Goal: Task Accomplishment & Management: Manage account settings

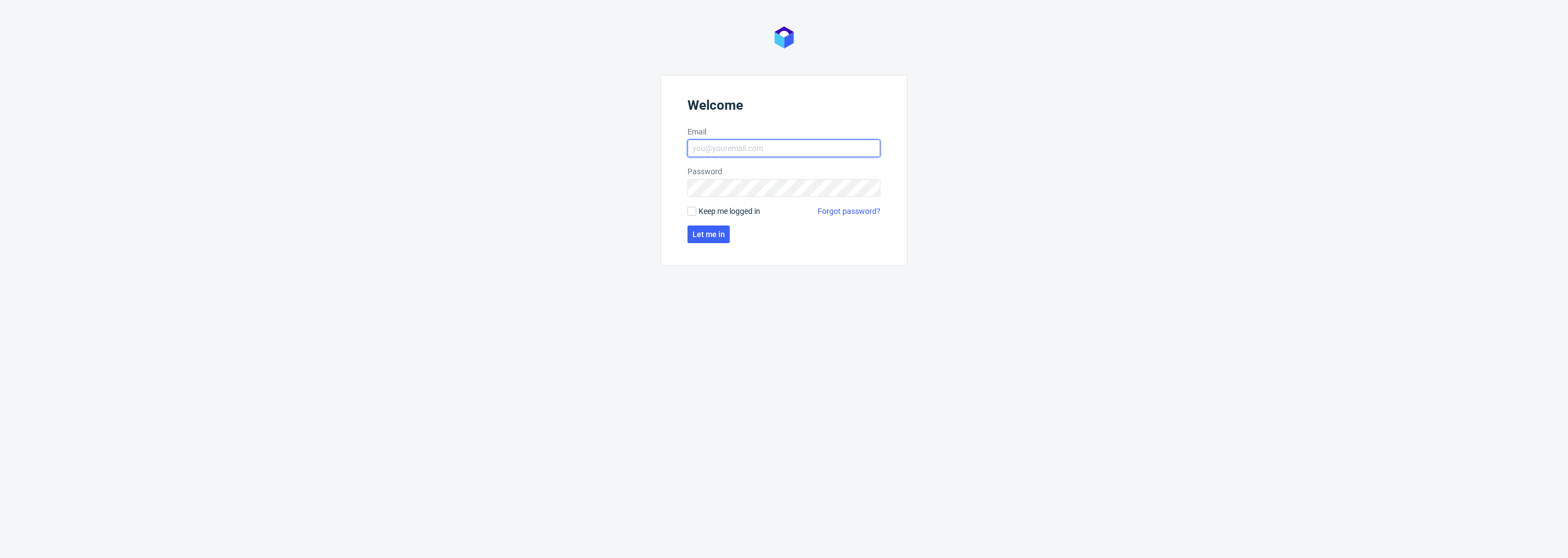
type input "natalia.kaczorowska@packhelp.com"
click at [724, 225] on form "Welcome Email natalia.kaczorowska@packhelp.com Password Keep me logged in Forgo…" at bounding box center [784, 170] width 247 height 191
click at [724, 228] on button "Let me in" at bounding box center [708, 234] width 42 height 17
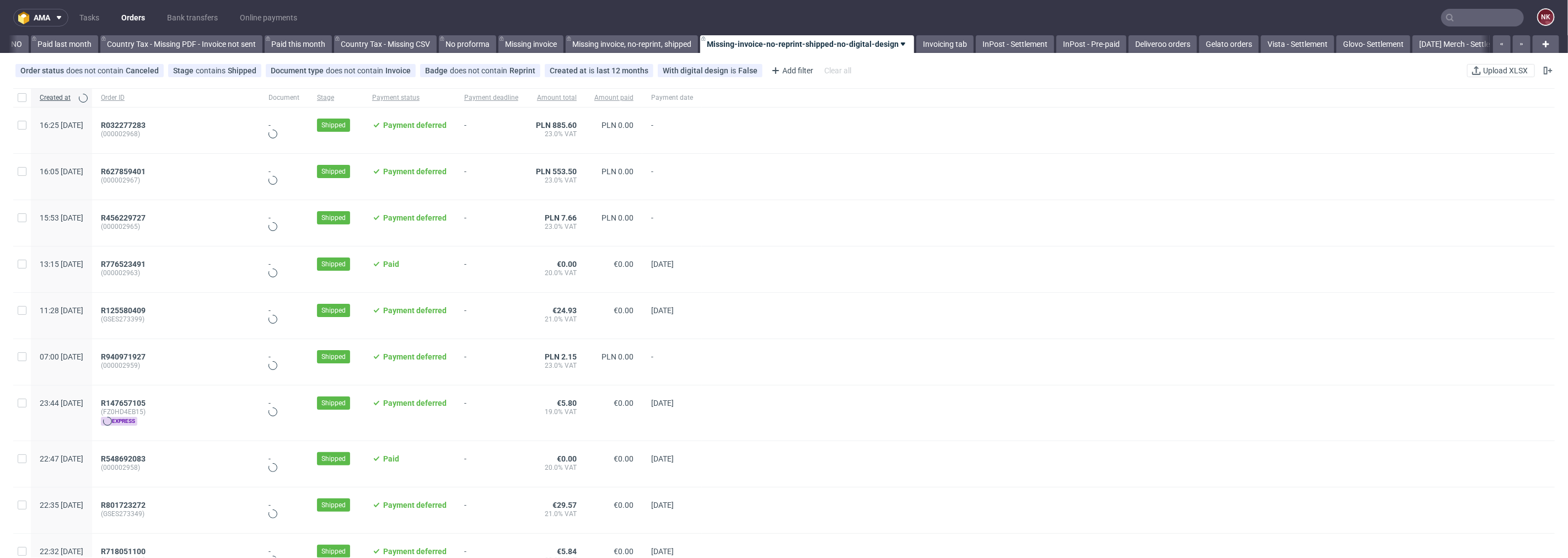
scroll to position [0, 1247]
click at [1491, 19] on input "text" at bounding box center [1482, 17] width 83 height 17
paste input "R517500341"
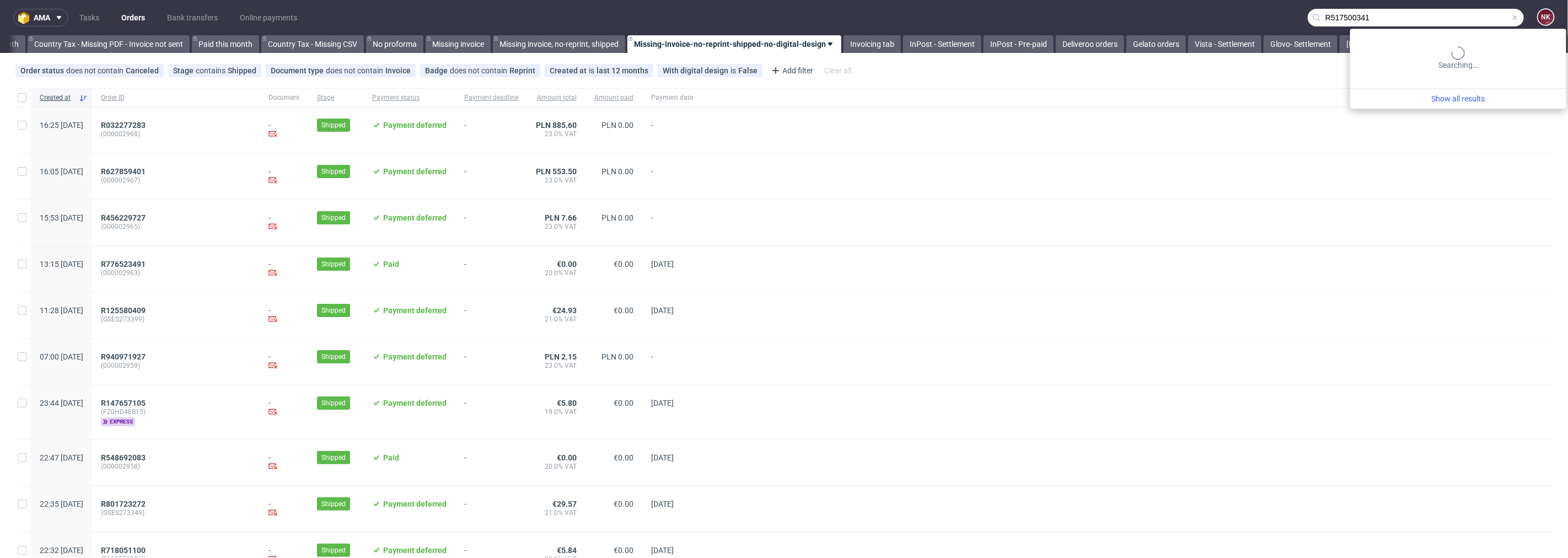
type input "R517500341"
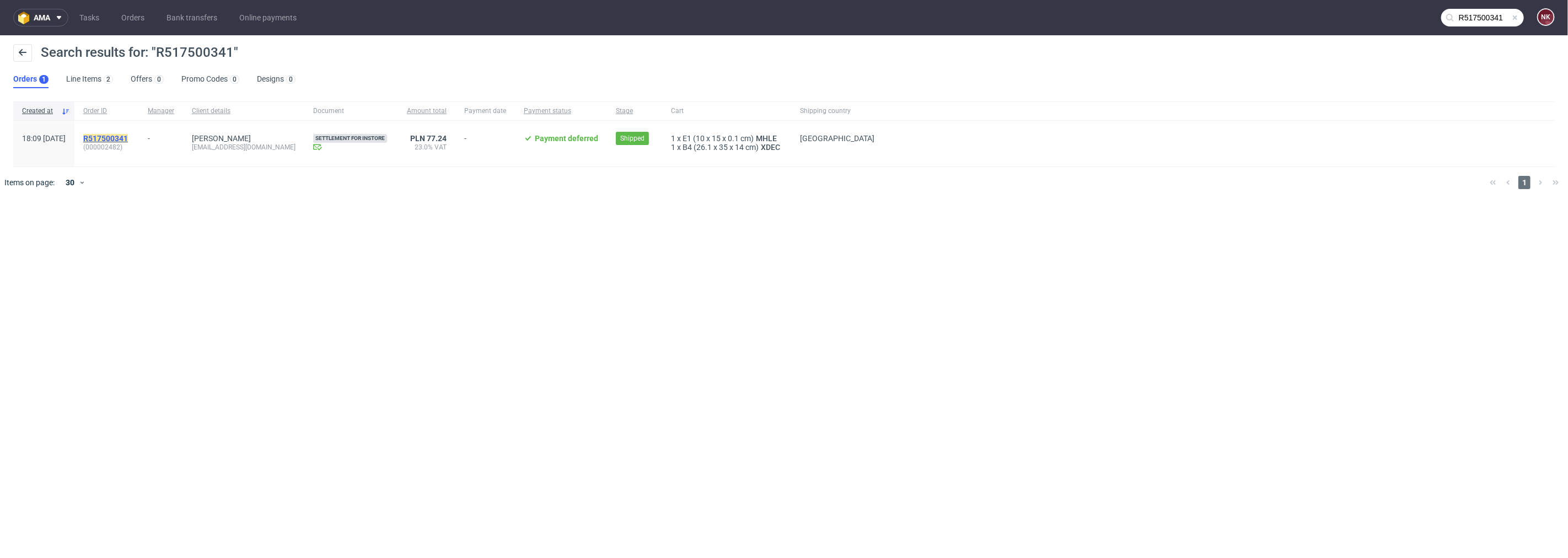
click at [128, 135] on mark "R517500341" at bounding box center [105, 138] width 45 height 9
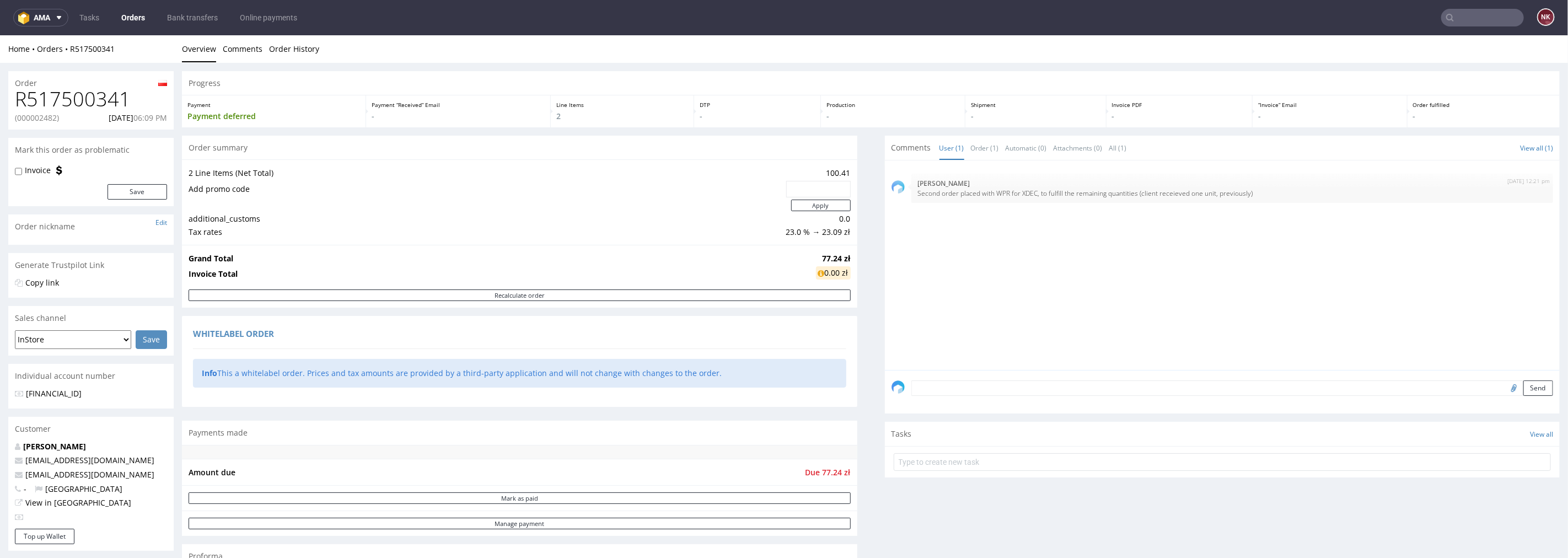
click at [1453, 9] on input "text" at bounding box center [1482, 17] width 83 height 17
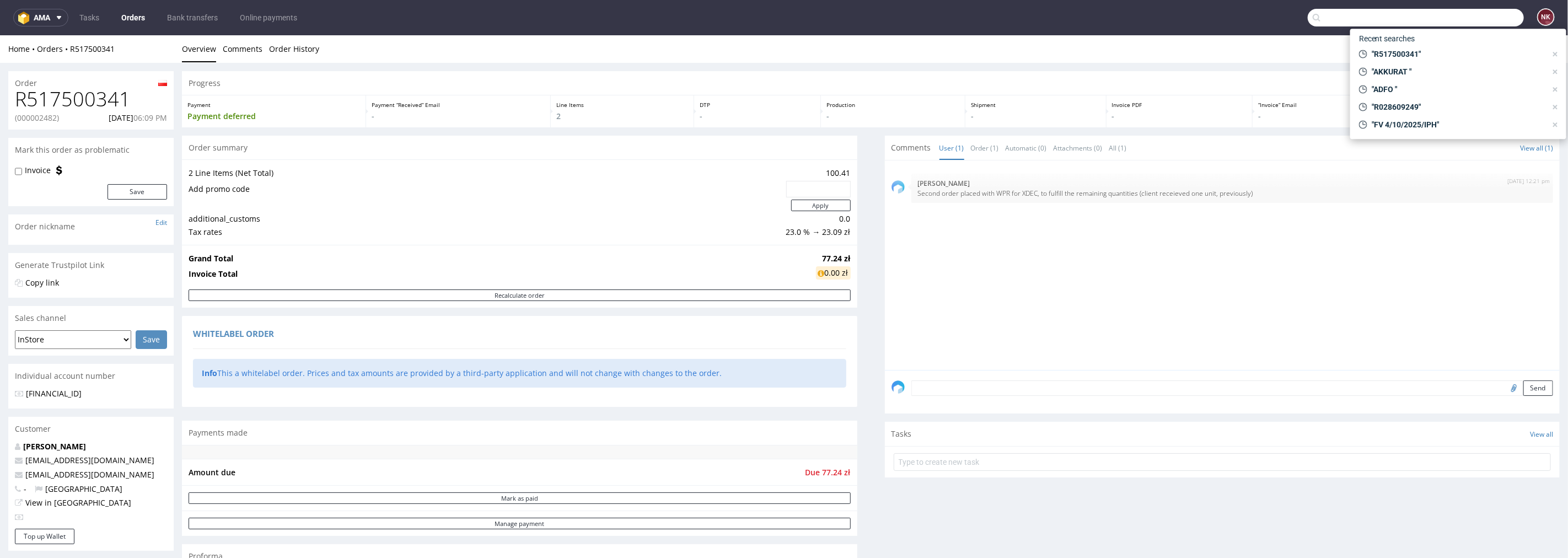
paste input "R095929873"
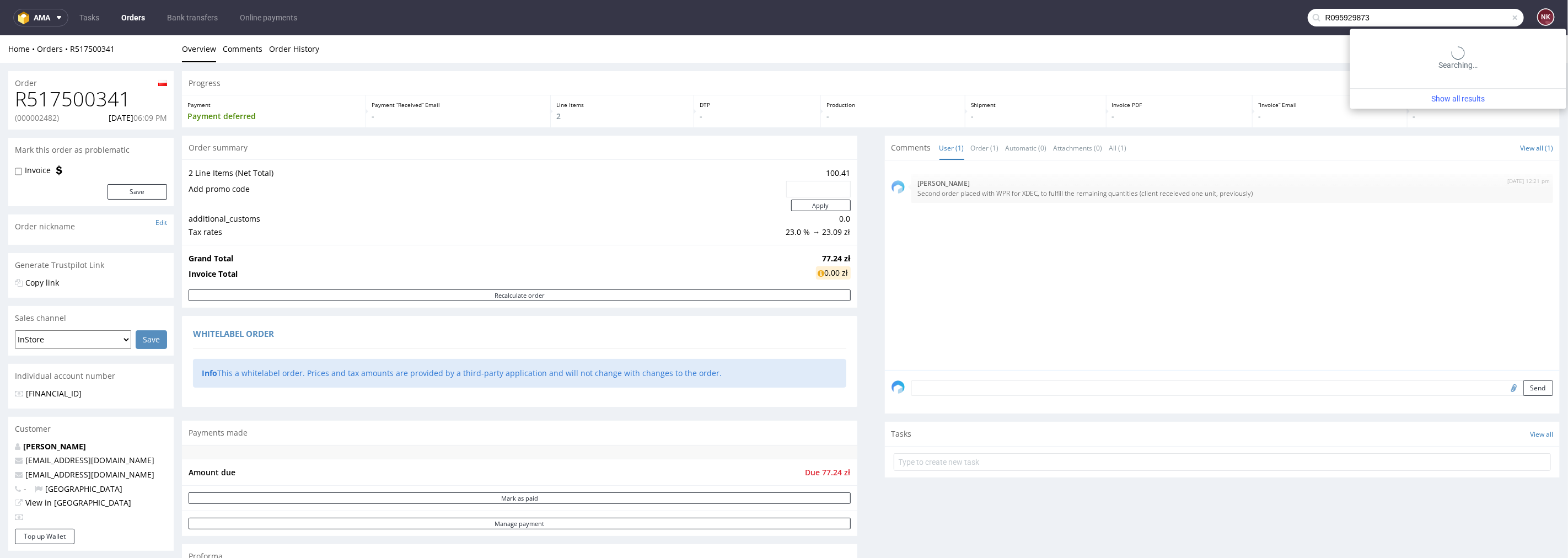
type input "R095929873"
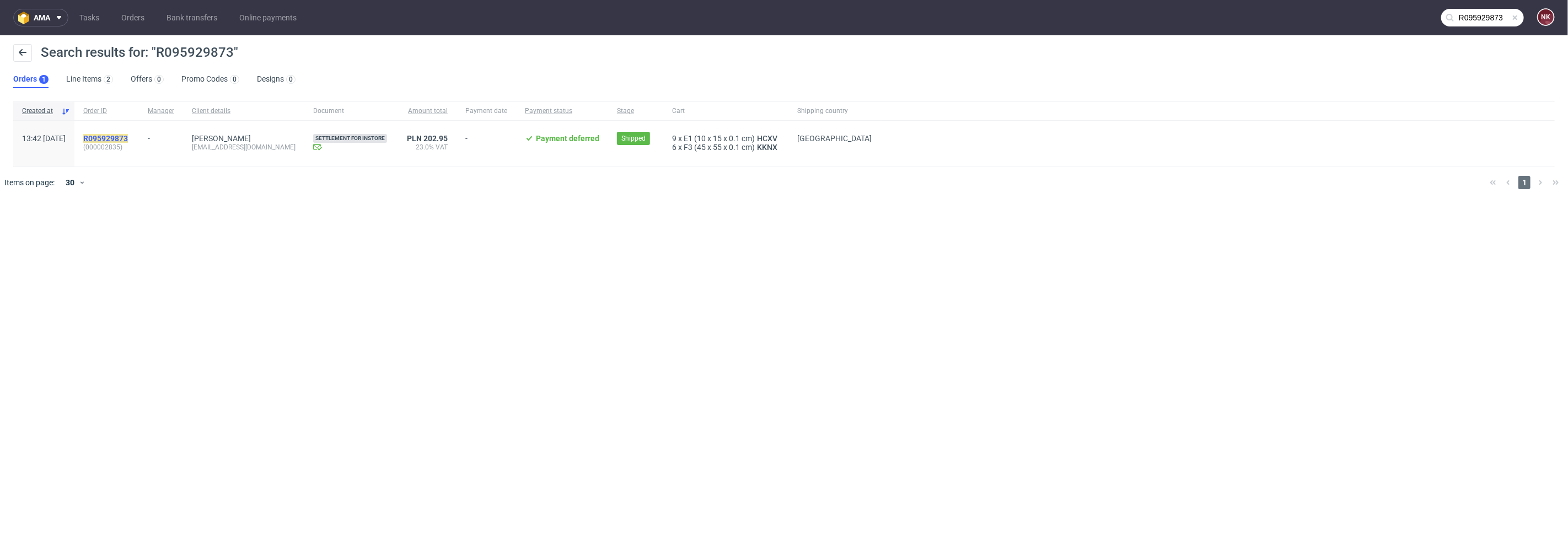
click at [128, 141] on mark "R095929873" at bounding box center [105, 138] width 45 height 9
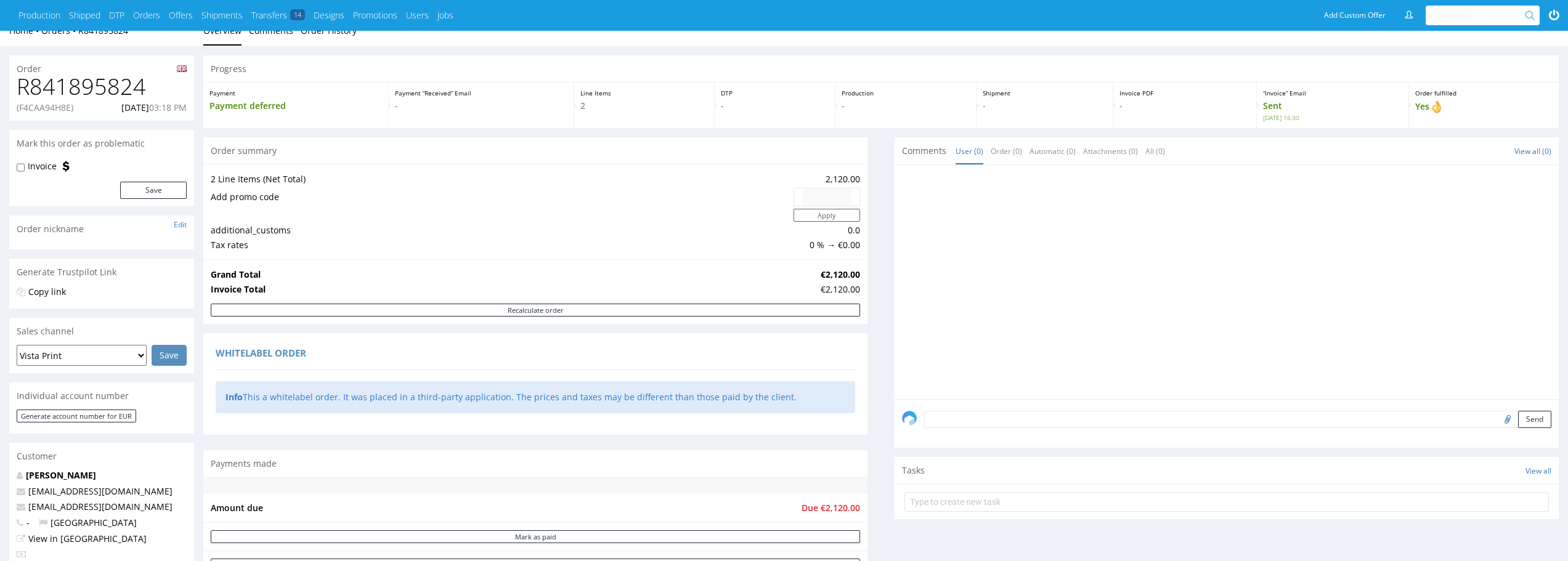
scroll to position [308, 0]
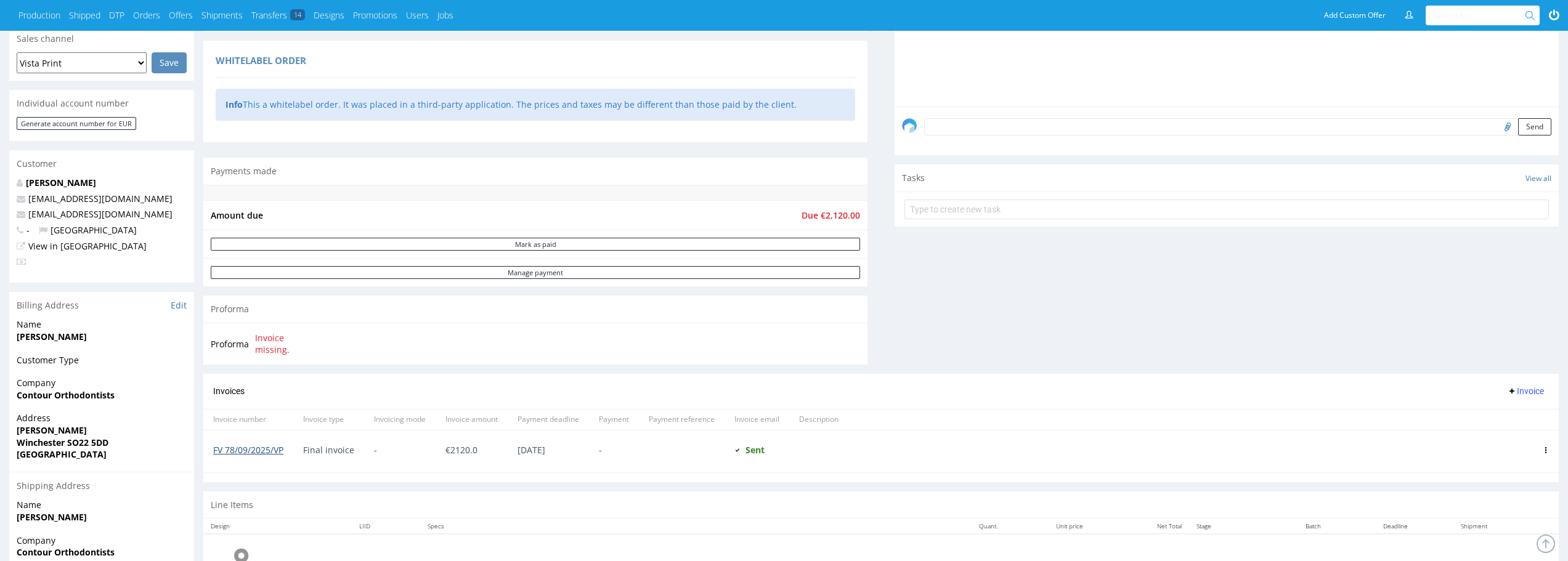
click at [270, 448] on link "FV 78/09/2025/VP" at bounding box center [248, 450] width 70 height 12
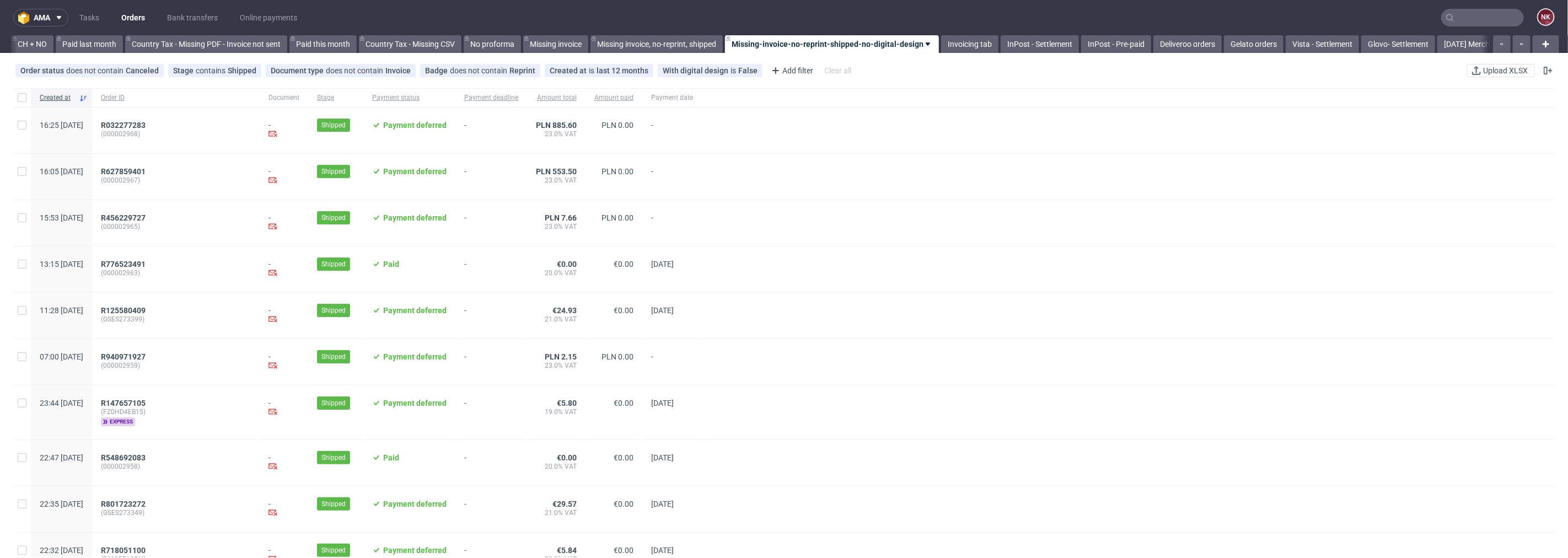
scroll to position [0, 1247]
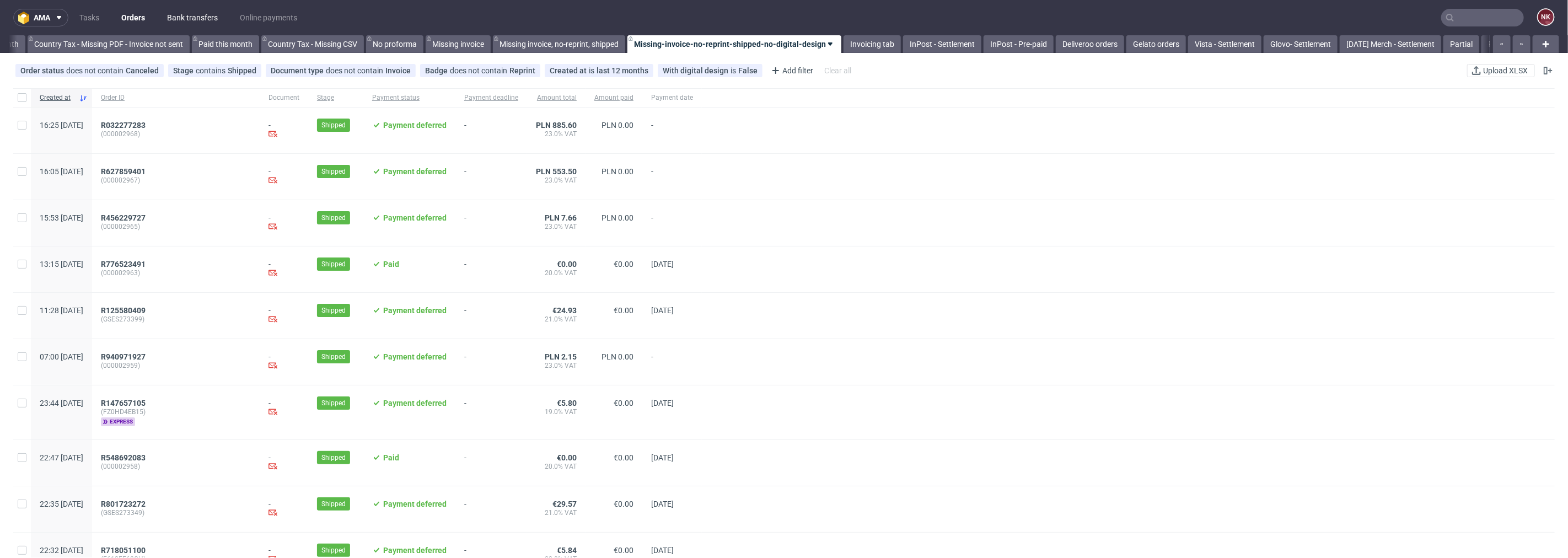
click at [192, 25] on link "Bank transfers" at bounding box center [193, 17] width 64 height 17
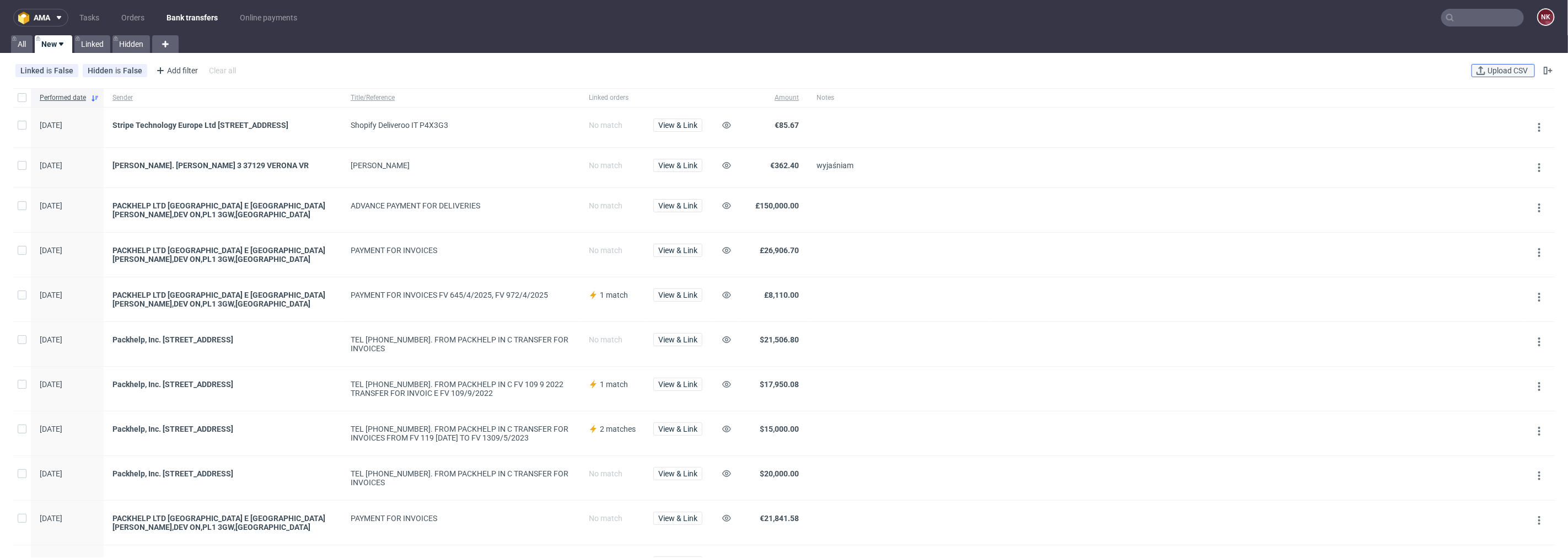
click at [1508, 67] on span "Upload CSV" at bounding box center [1508, 70] width 45 height 8
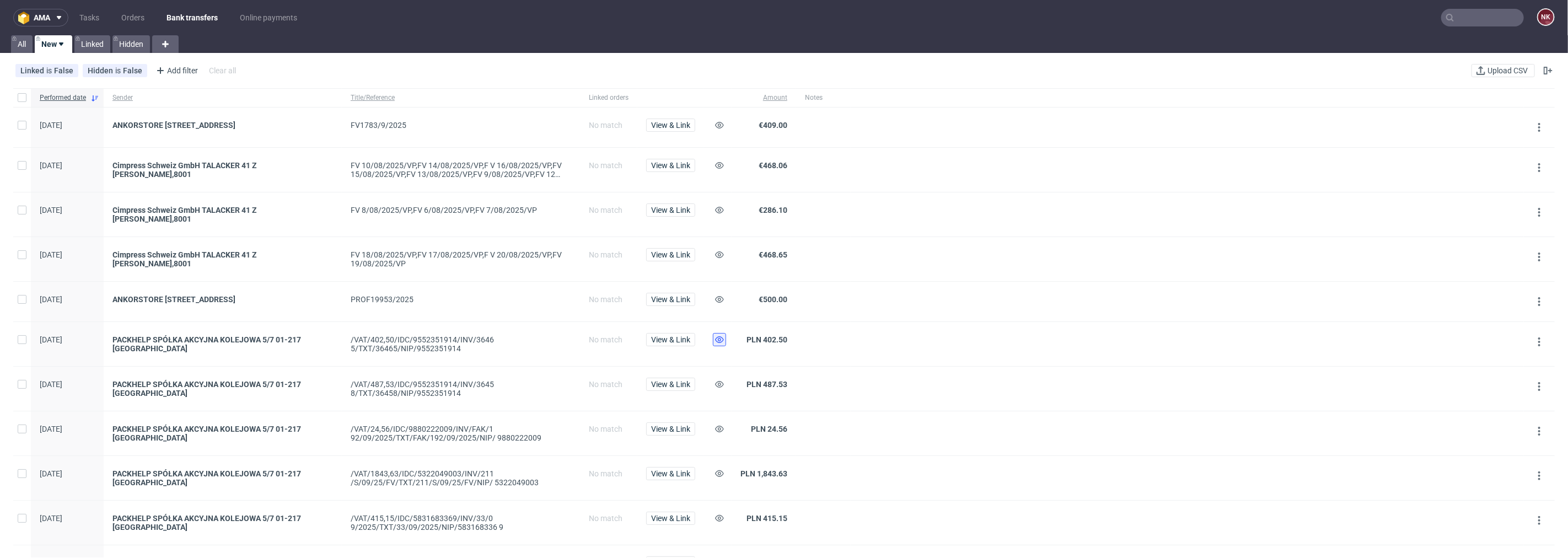
click at [723, 337] on icon at bounding box center [720, 339] width 9 height 9
click at [720, 381] on use at bounding box center [720, 384] width 9 height 7
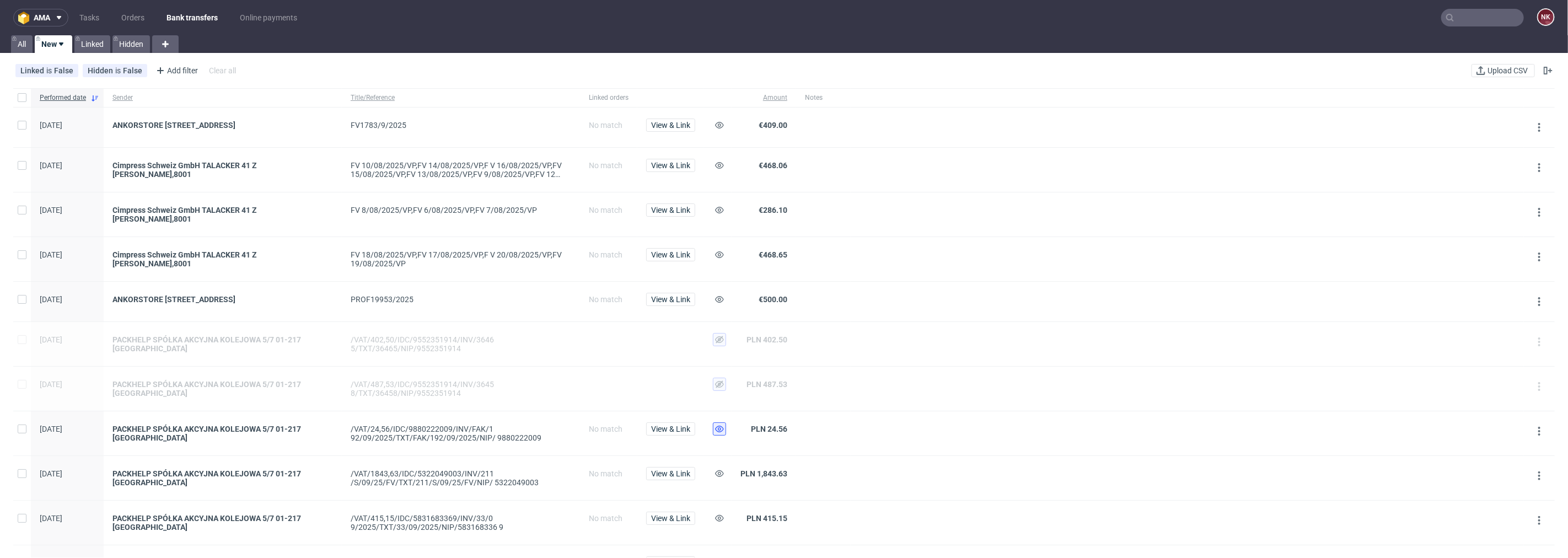
click at [718, 426] on use at bounding box center [720, 429] width 9 height 7
click at [718, 476] on button at bounding box center [719, 472] width 13 height 13
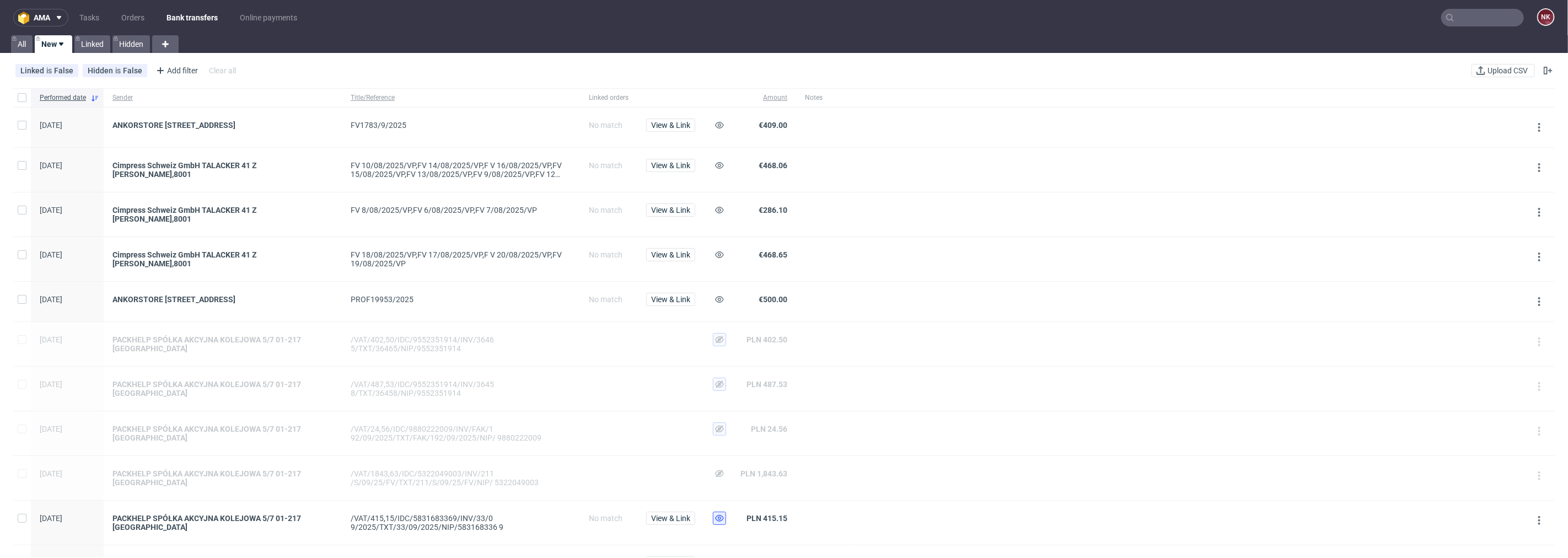
click at [720, 514] on icon at bounding box center [720, 518] width 9 height 9
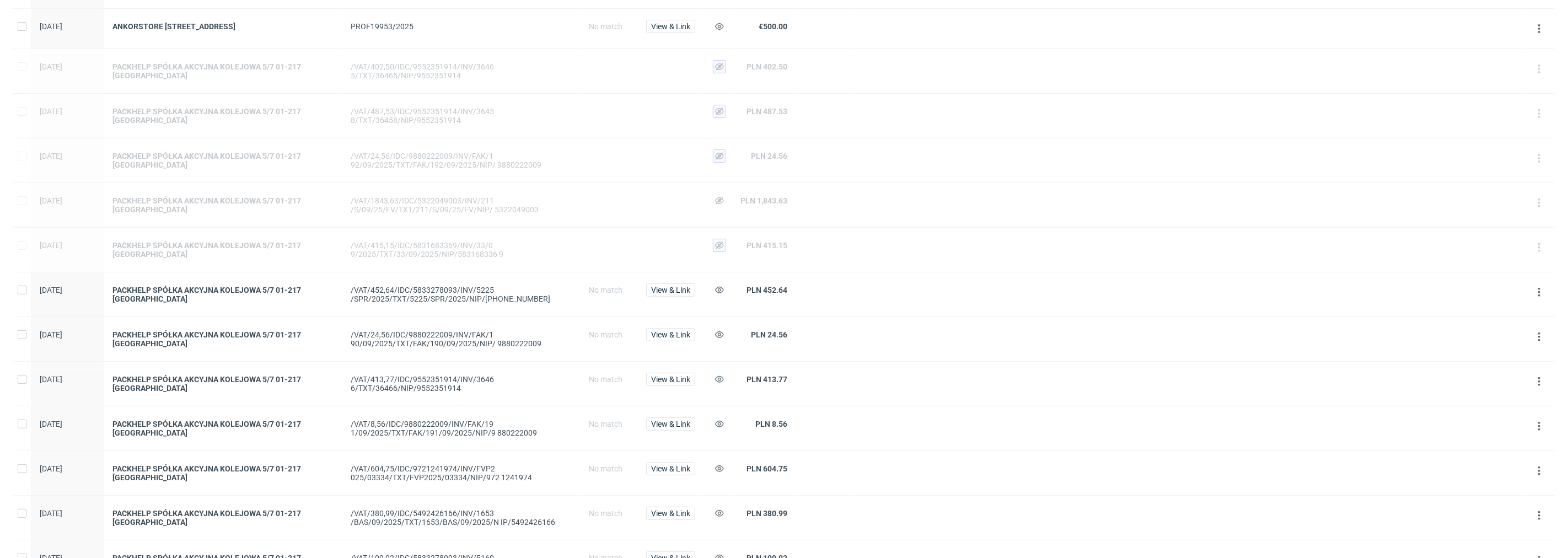
scroll to position [306, 0]
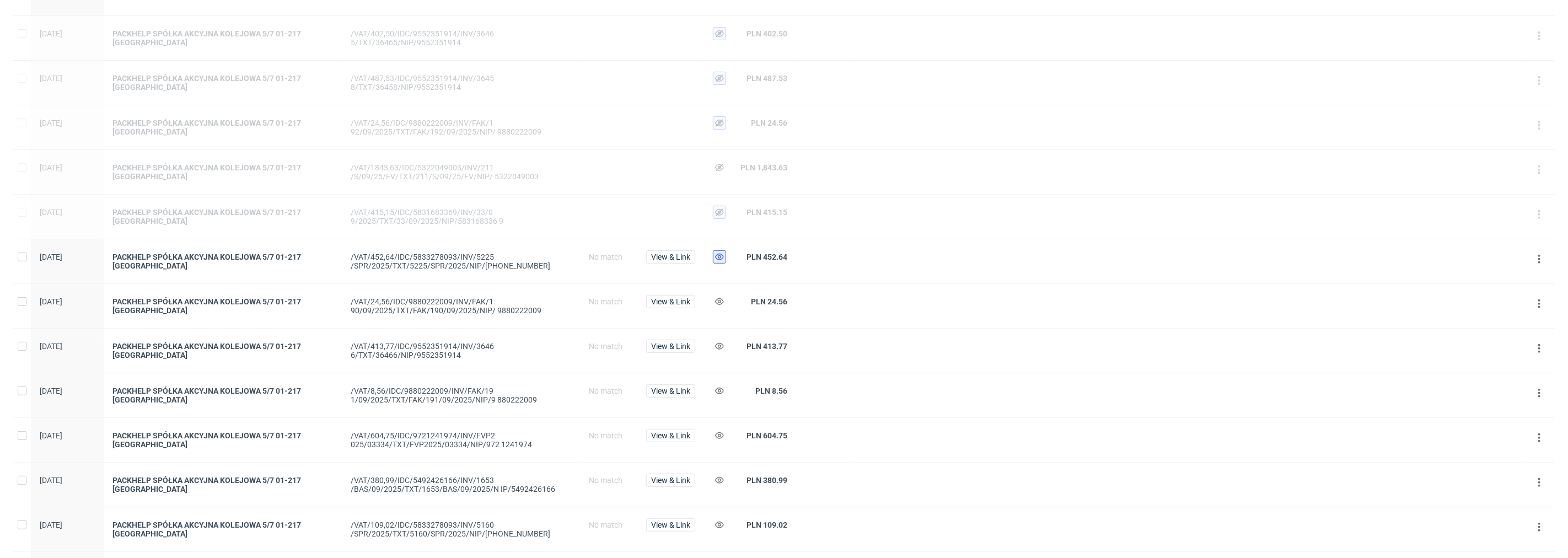
click at [719, 250] on button at bounding box center [719, 257] width 13 height 13
click at [721, 298] on icon at bounding box center [720, 301] width 9 height 9
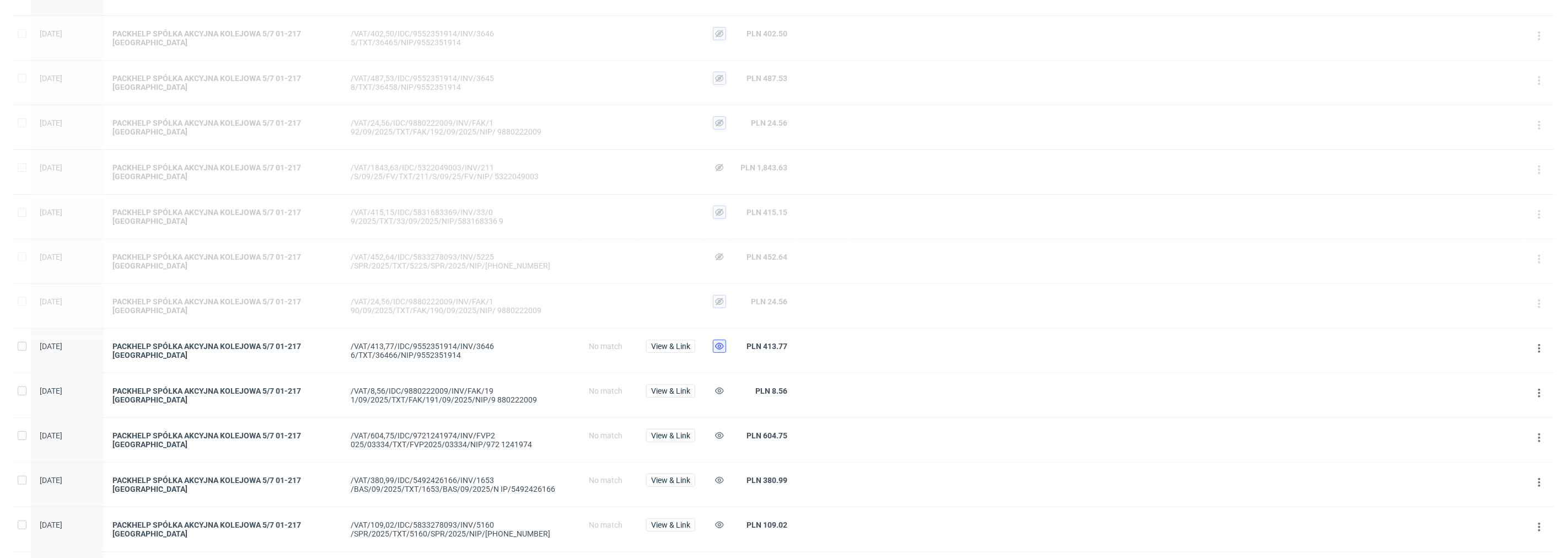
click at [721, 342] on icon at bounding box center [720, 346] width 9 height 9
click at [715, 386] on icon at bounding box center [720, 390] width 9 height 9
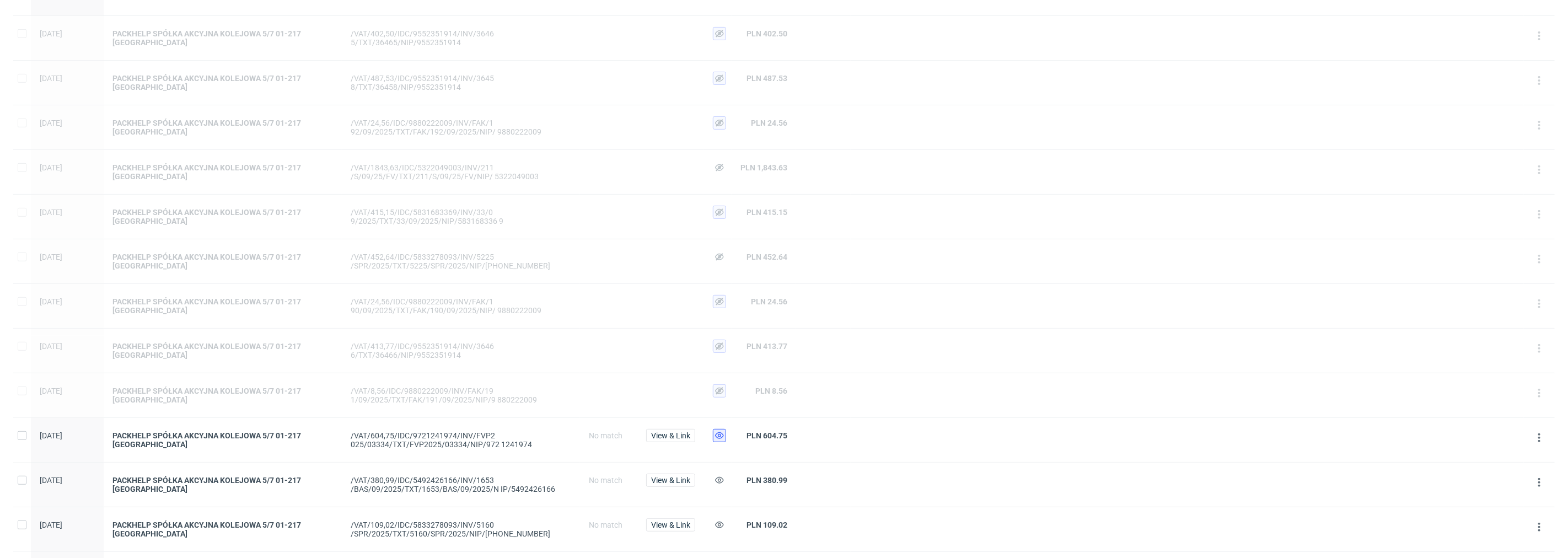
click at [722, 433] on use at bounding box center [720, 435] width 9 height 7
click at [721, 477] on use at bounding box center [720, 480] width 9 height 7
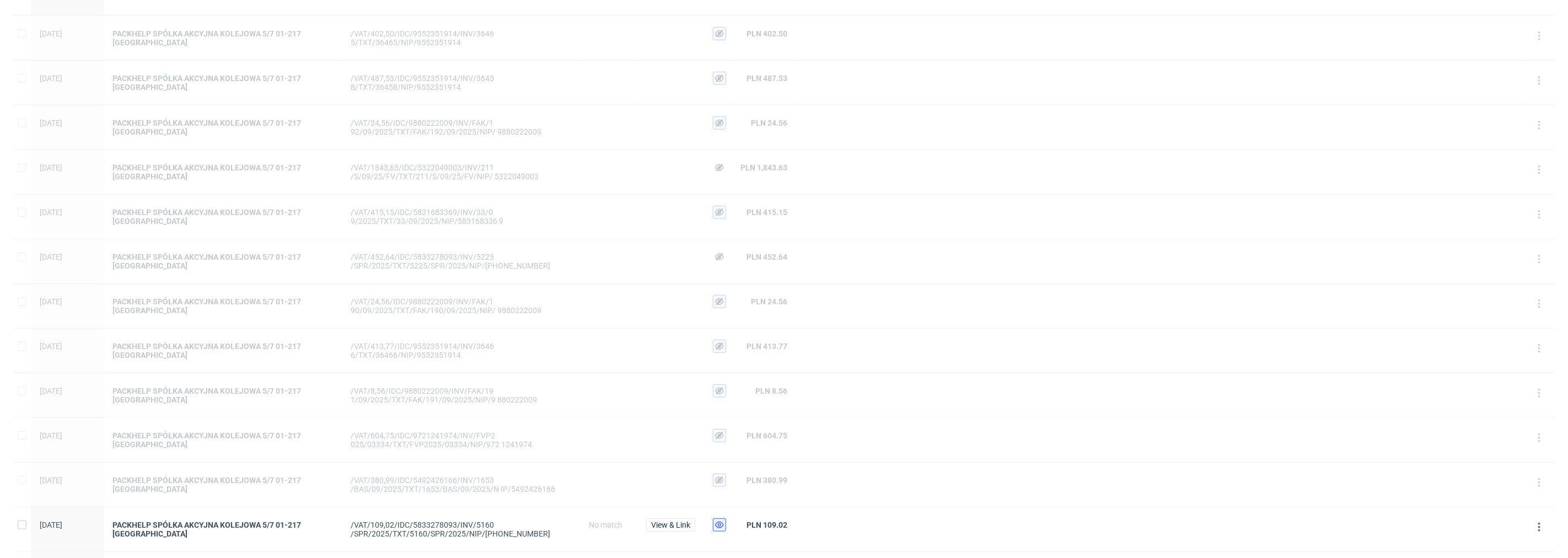
click at [721, 520] on icon at bounding box center [720, 524] width 9 height 9
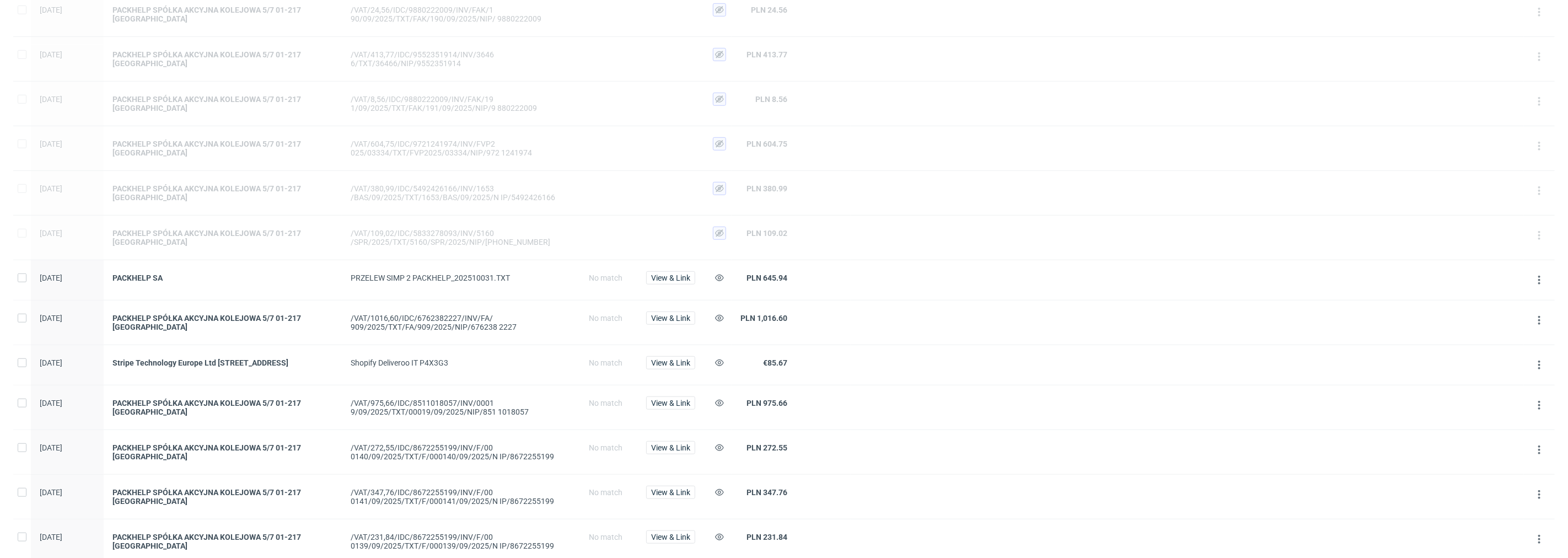
scroll to position [612, 0]
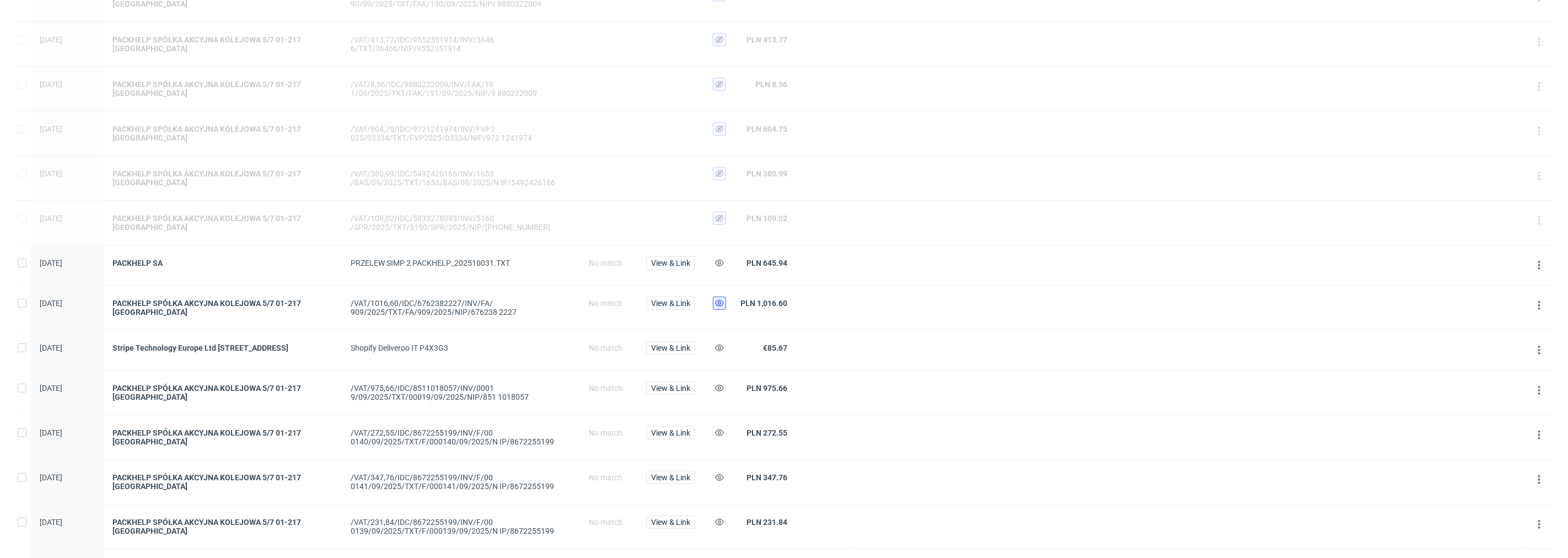
click at [721, 304] on icon at bounding box center [720, 303] width 9 height 9
click at [720, 343] on icon at bounding box center [720, 347] width 9 height 9
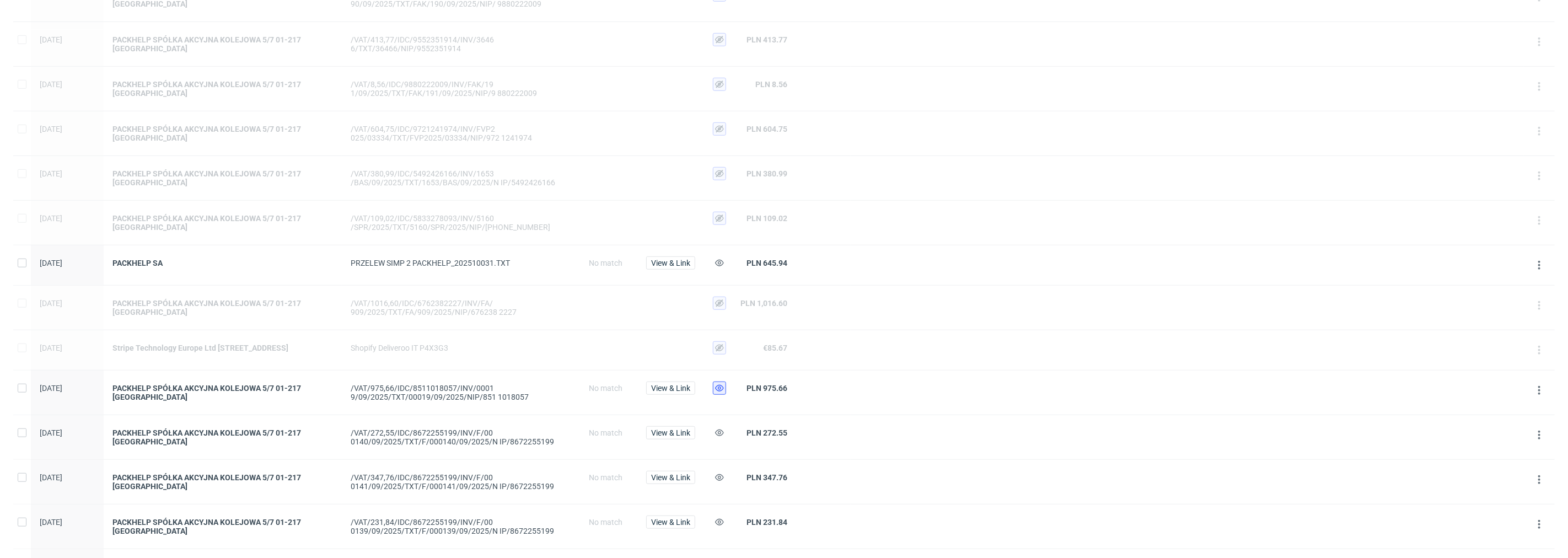
click at [715, 388] on icon at bounding box center [720, 388] width 9 height 9
click at [715, 432] on icon at bounding box center [720, 433] width 9 height 9
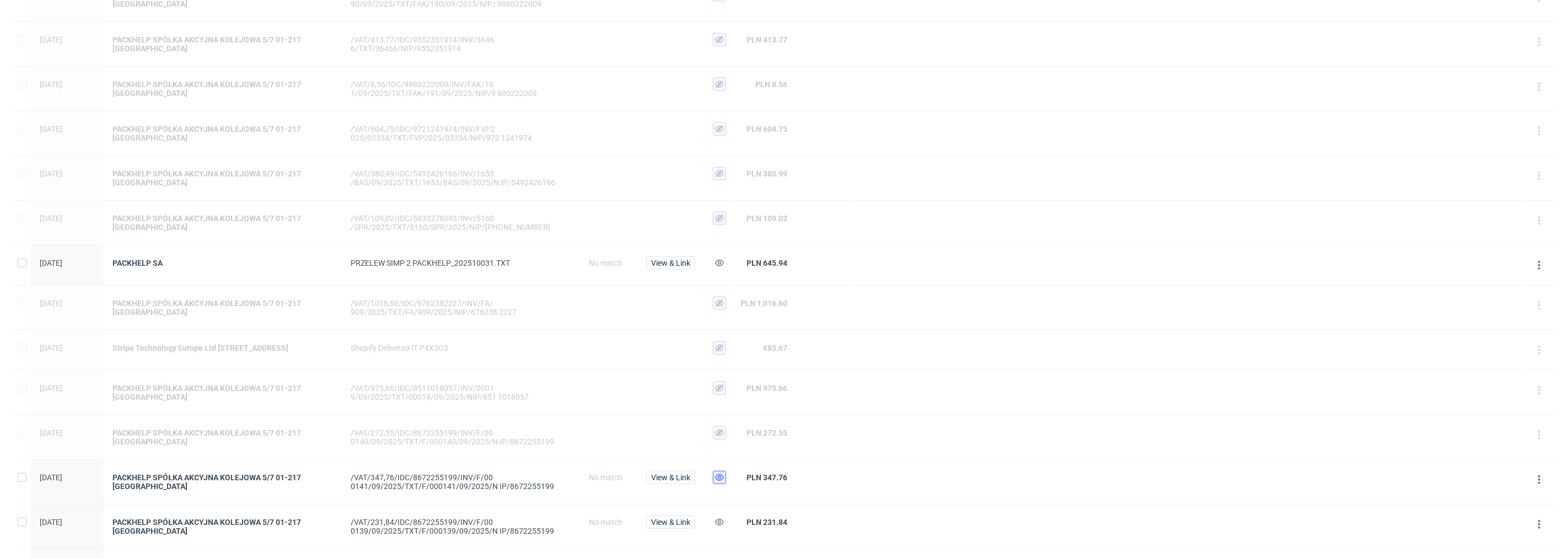
click at [715, 474] on icon at bounding box center [720, 477] width 9 height 9
click at [721, 518] on button at bounding box center [719, 522] width 13 height 13
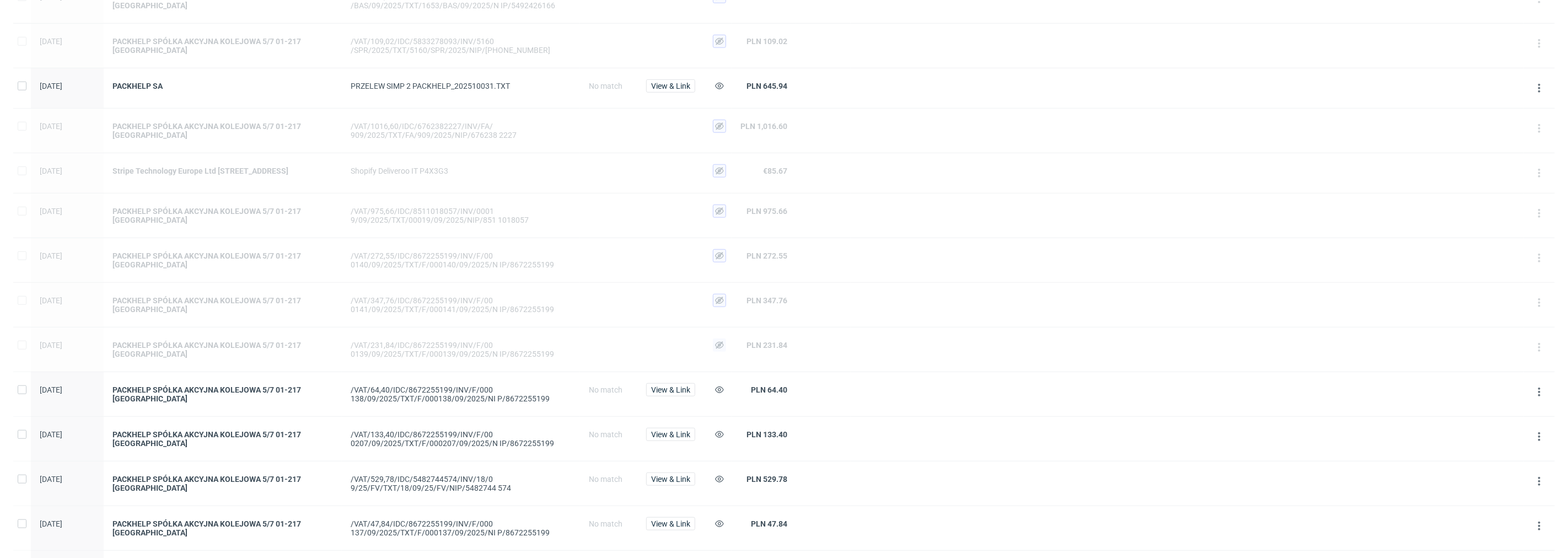
scroll to position [796, 0]
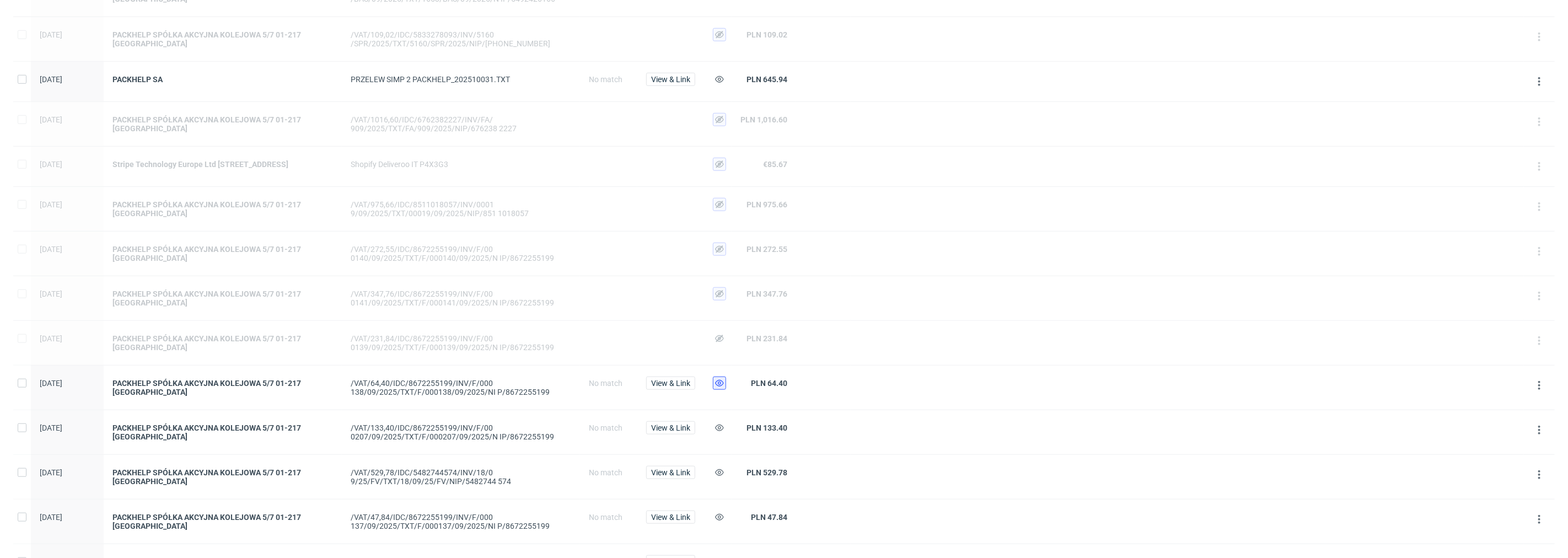
click at [718, 384] on use at bounding box center [720, 384] width 9 height 7
click at [720, 428] on use at bounding box center [720, 428] width 9 height 7
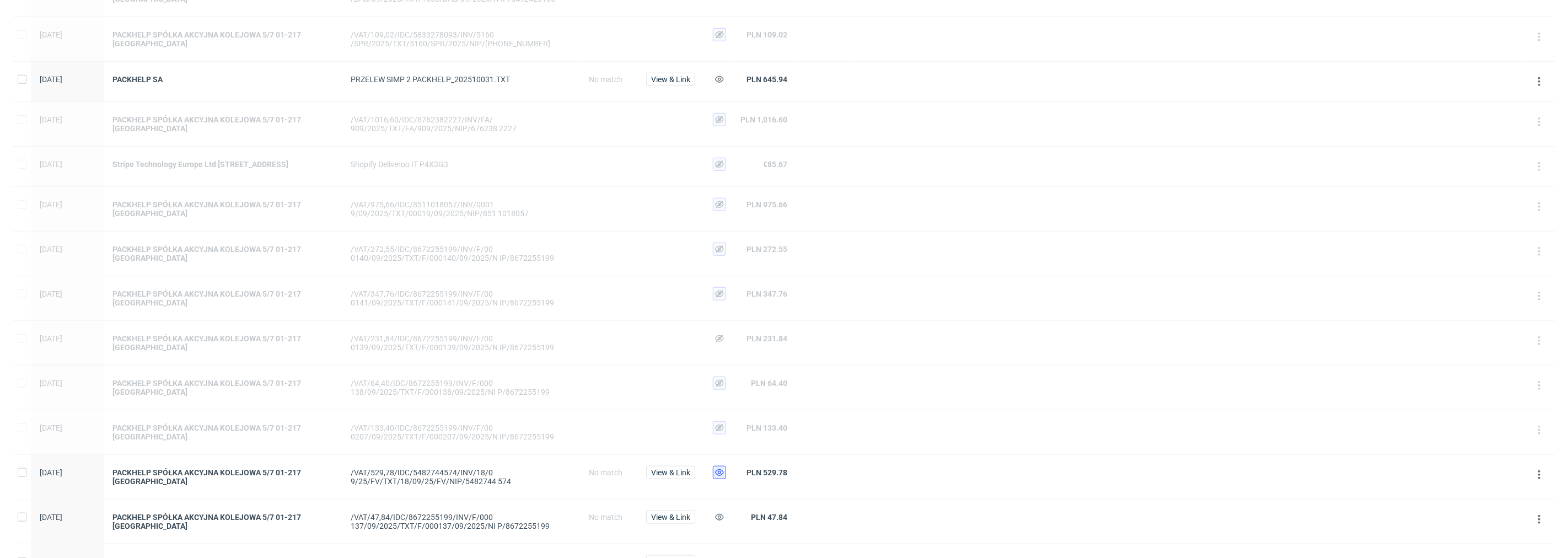
click at [718, 475] on icon at bounding box center [720, 472] width 9 height 9
click at [722, 517] on use at bounding box center [720, 517] width 9 height 7
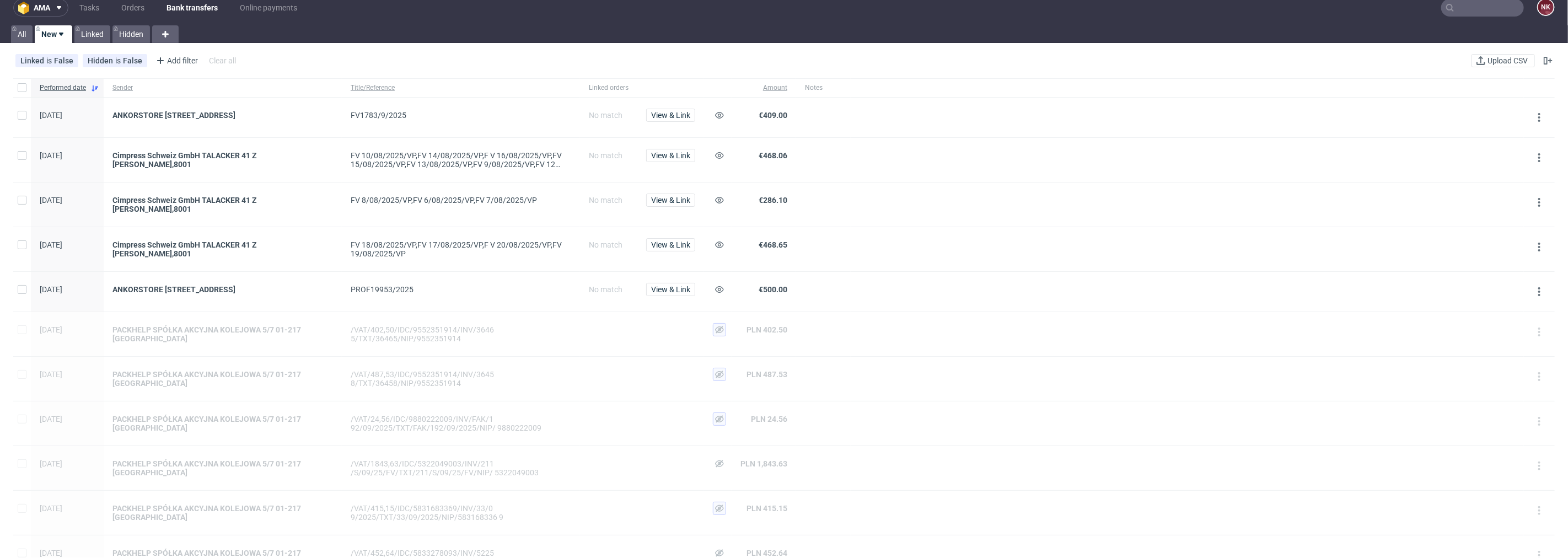
scroll to position [0, 0]
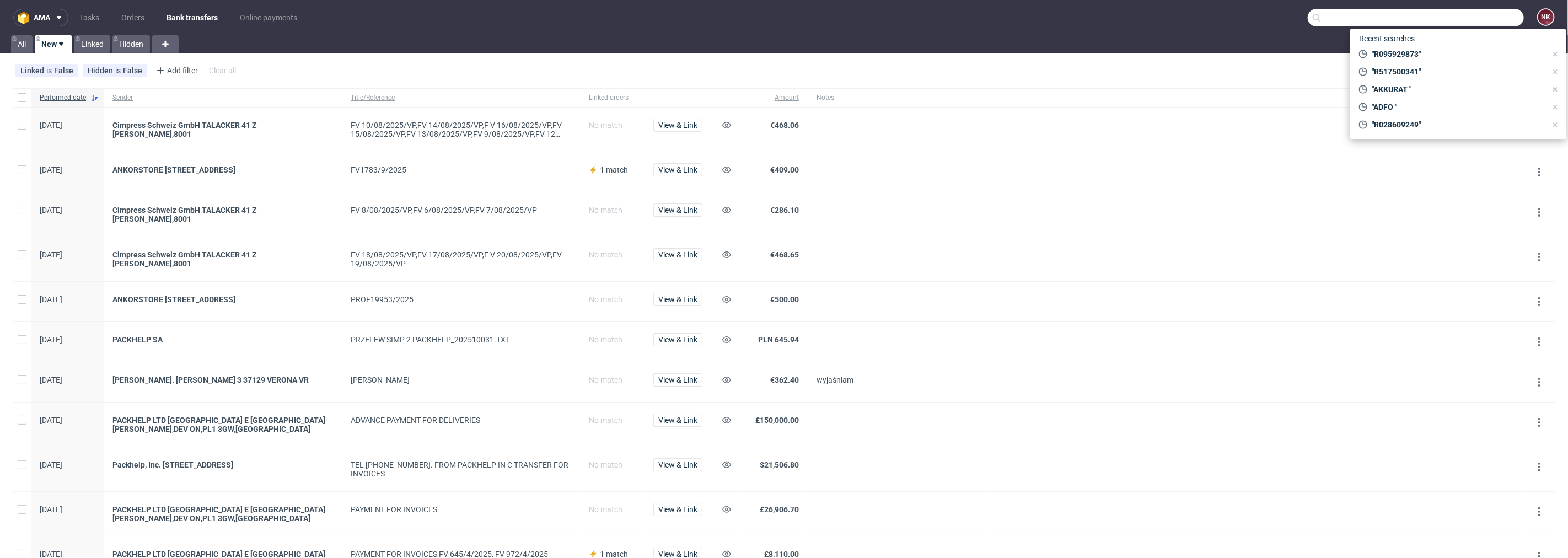
click at [1481, 15] on input "text" at bounding box center [1415, 17] width 216 height 17
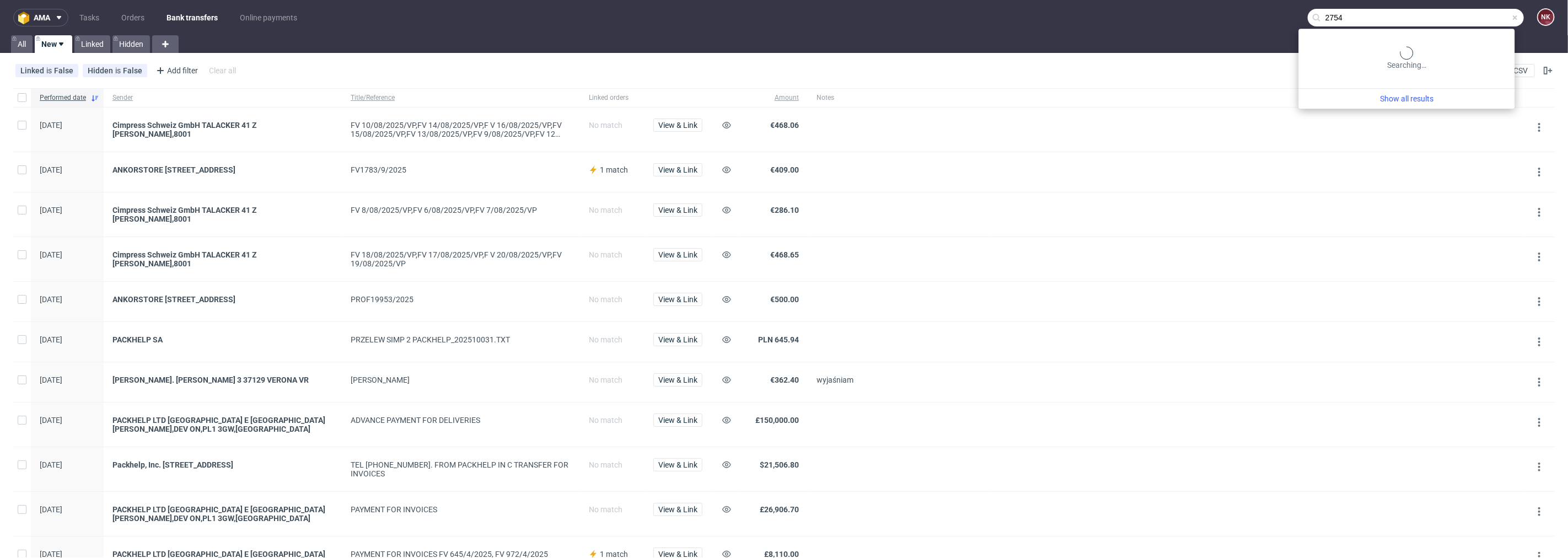
type input "2754"
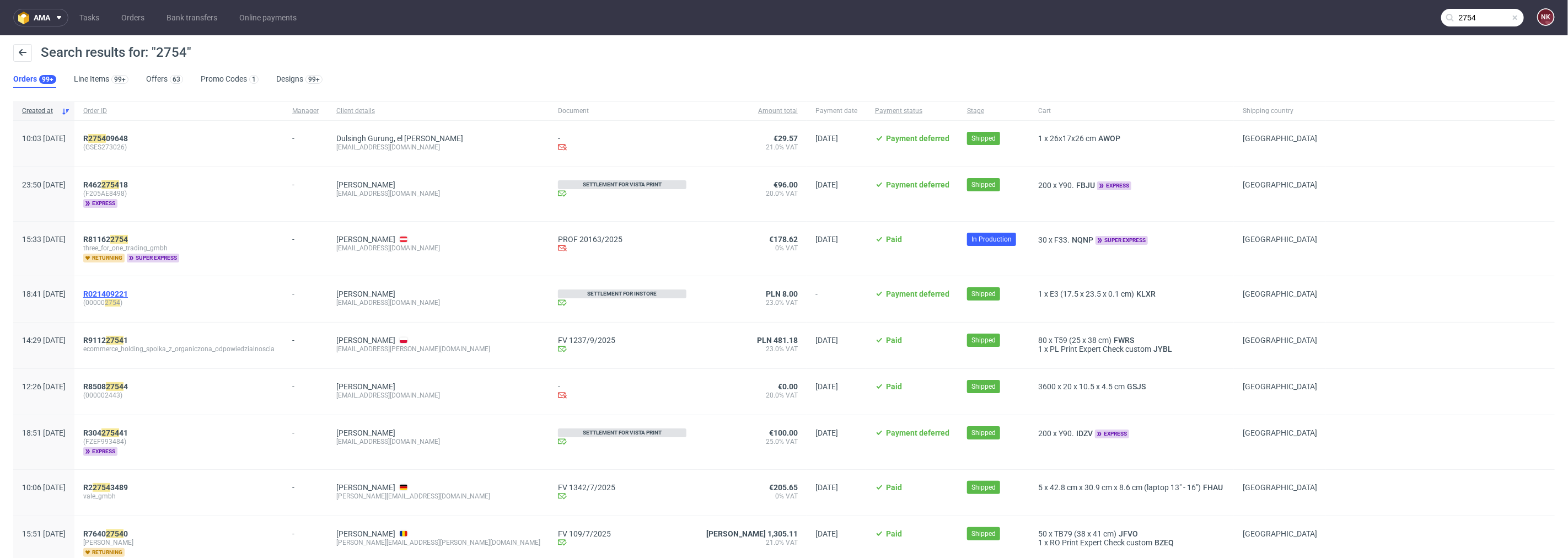
click at [128, 289] on span "R021409221" at bounding box center [105, 294] width 45 height 9
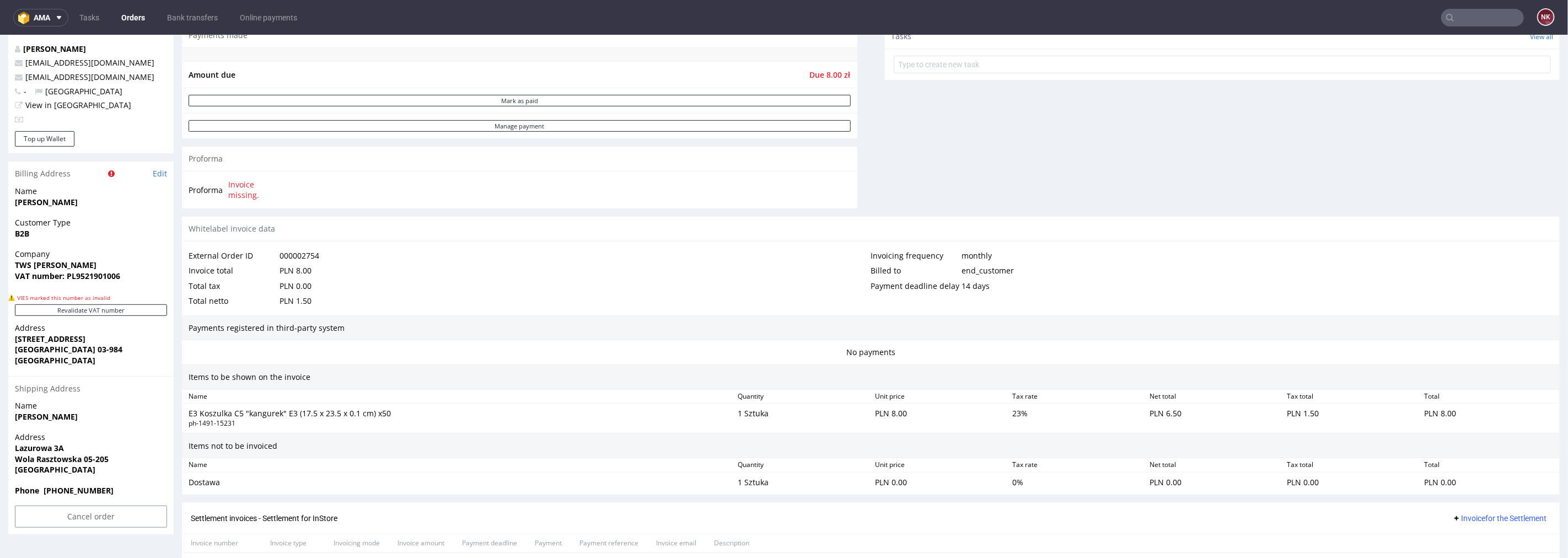
scroll to position [560, 0]
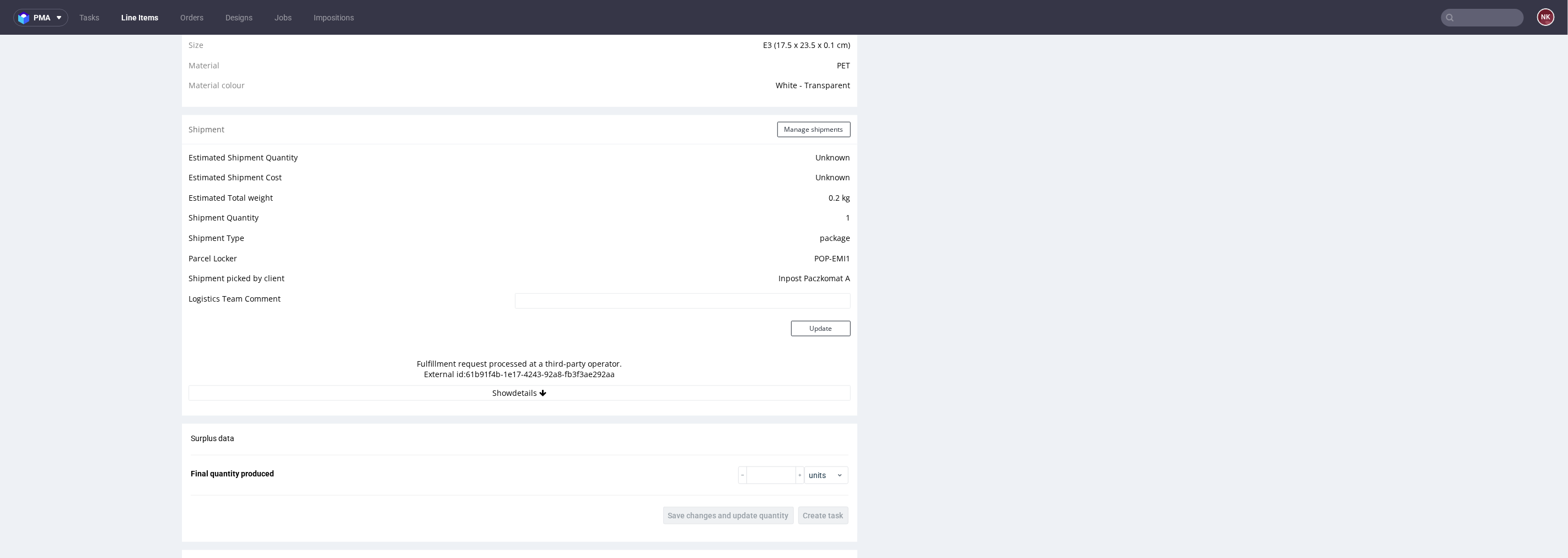
scroll to position [918, 0]
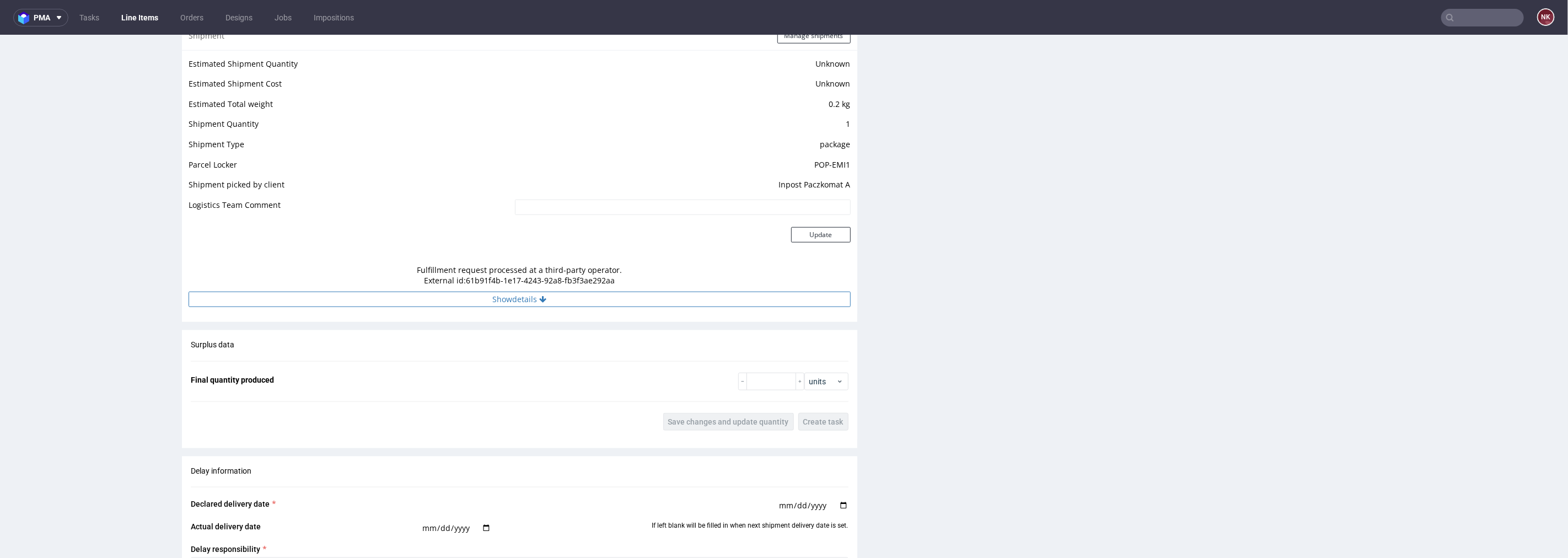
click at [641, 301] on button "Show details" at bounding box center [519, 299] width 662 height 16
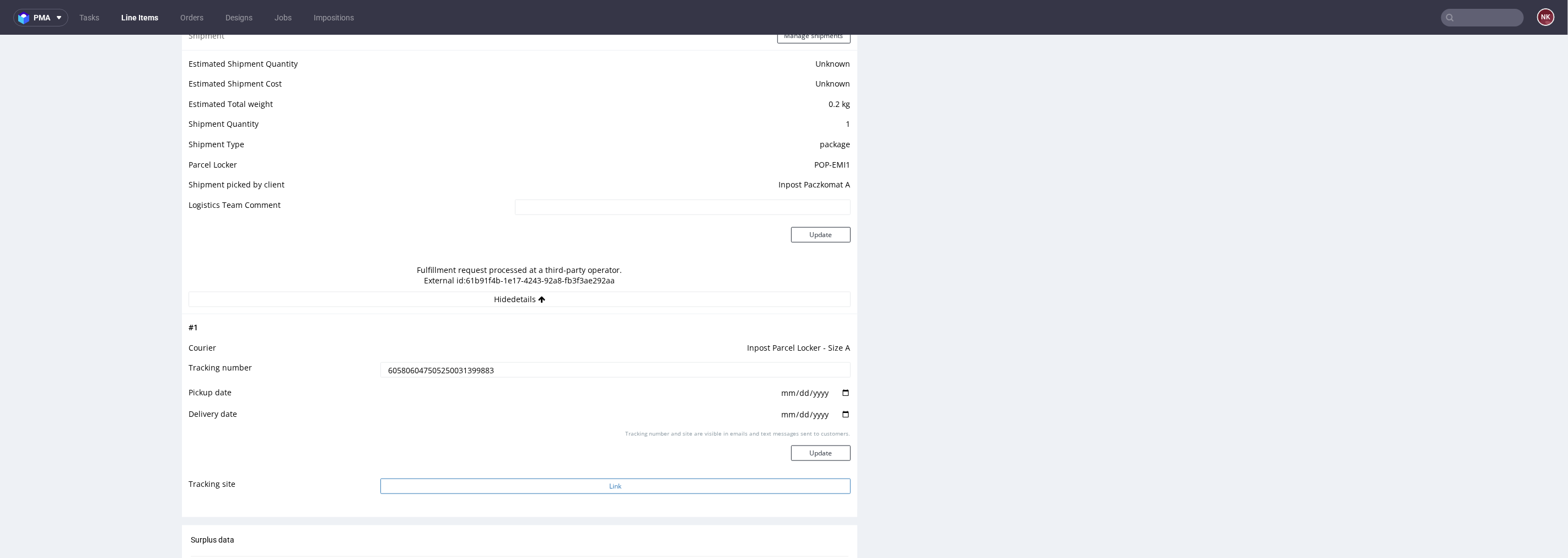
click at [610, 482] on button "Link" at bounding box center [615, 485] width 470 height 16
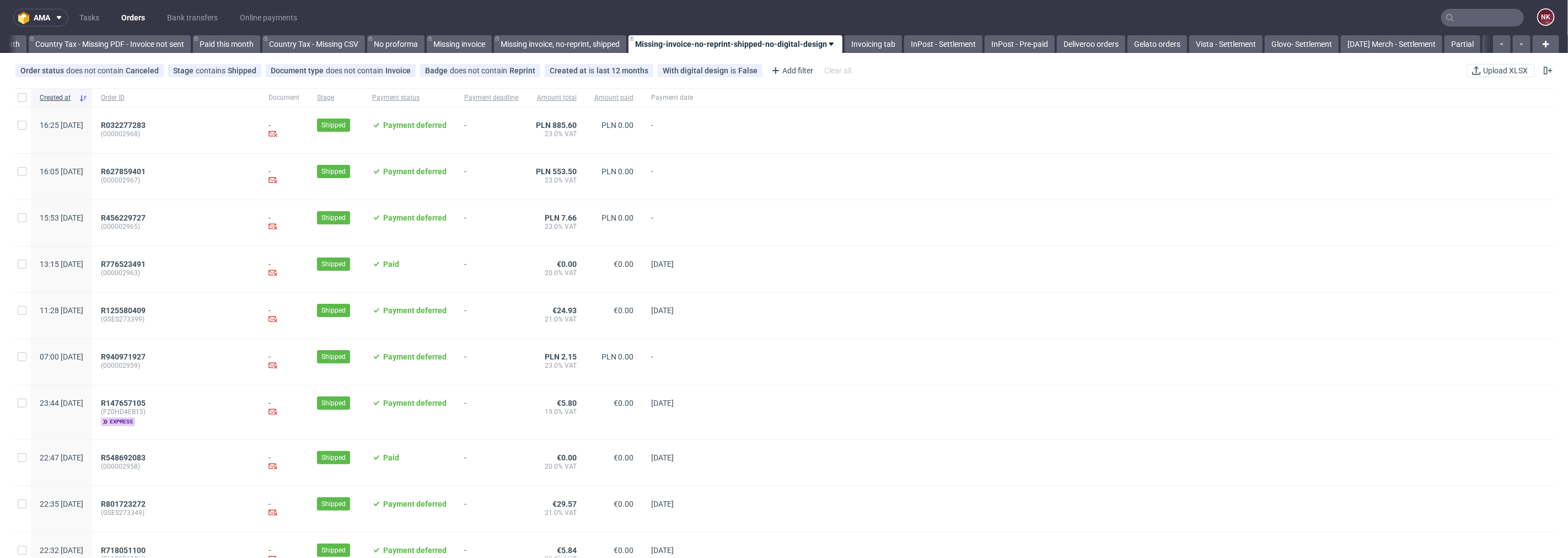
scroll to position [0, 1247]
click at [179, 17] on link "Bank transfers" at bounding box center [193, 17] width 64 height 17
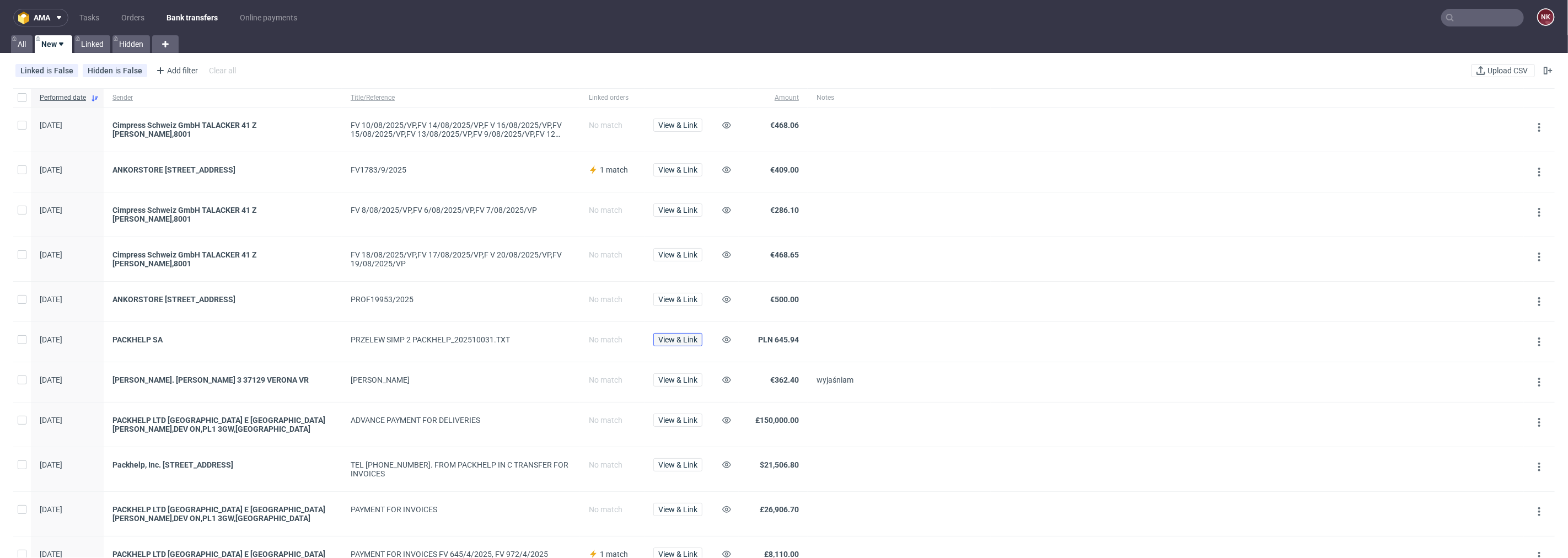
click at [686, 336] on span "View & Link" at bounding box center [677, 339] width 39 height 8
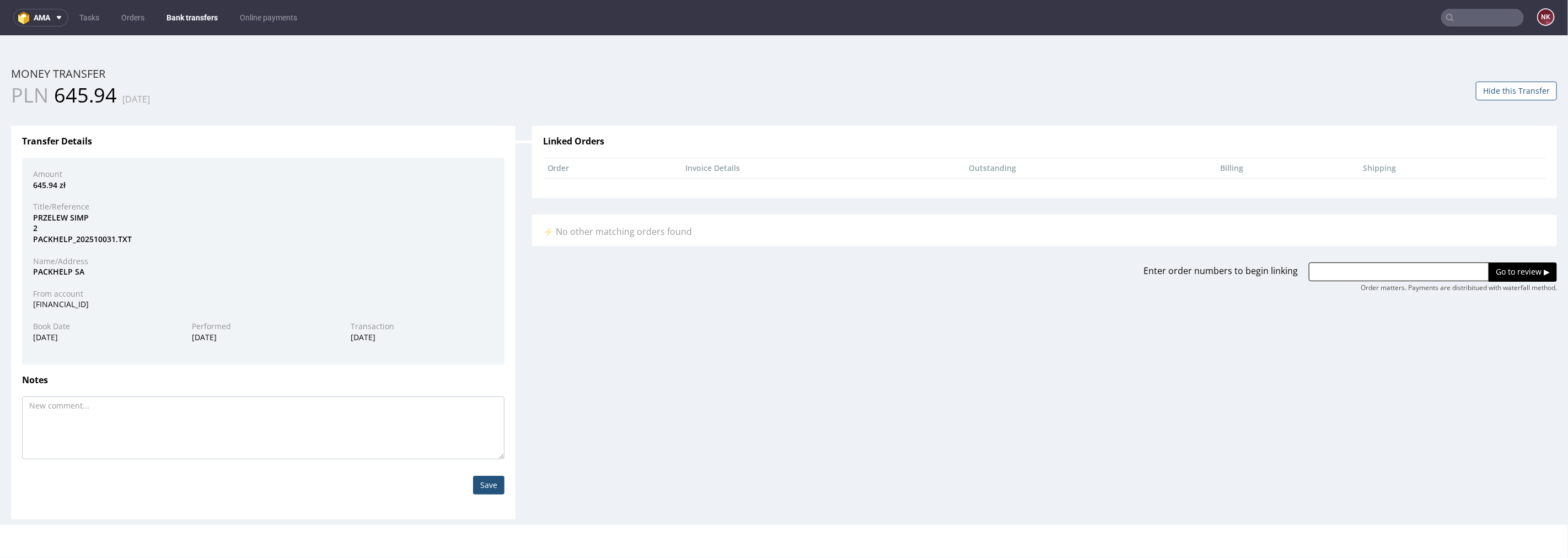
click at [602, 396] on div "Transfer Details Amount 645.94 zł Title/Reference PRZELEW SIMP 2 PACKHELP_20251…" at bounding box center [784, 314] width 1562 height 409
click at [202, 22] on link "Bank transfers" at bounding box center [192, 17] width 65 height 17
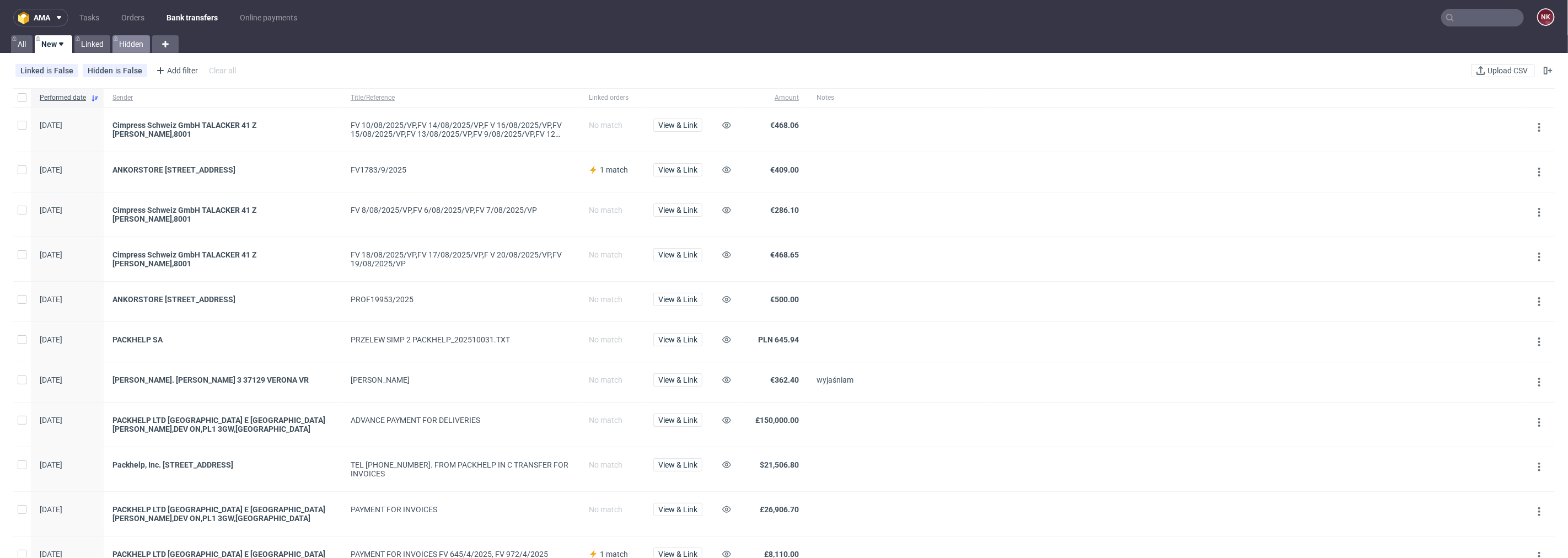
click at [135, 44] on link "Hidden" at bounding box center [130, 44] width 37 height 17
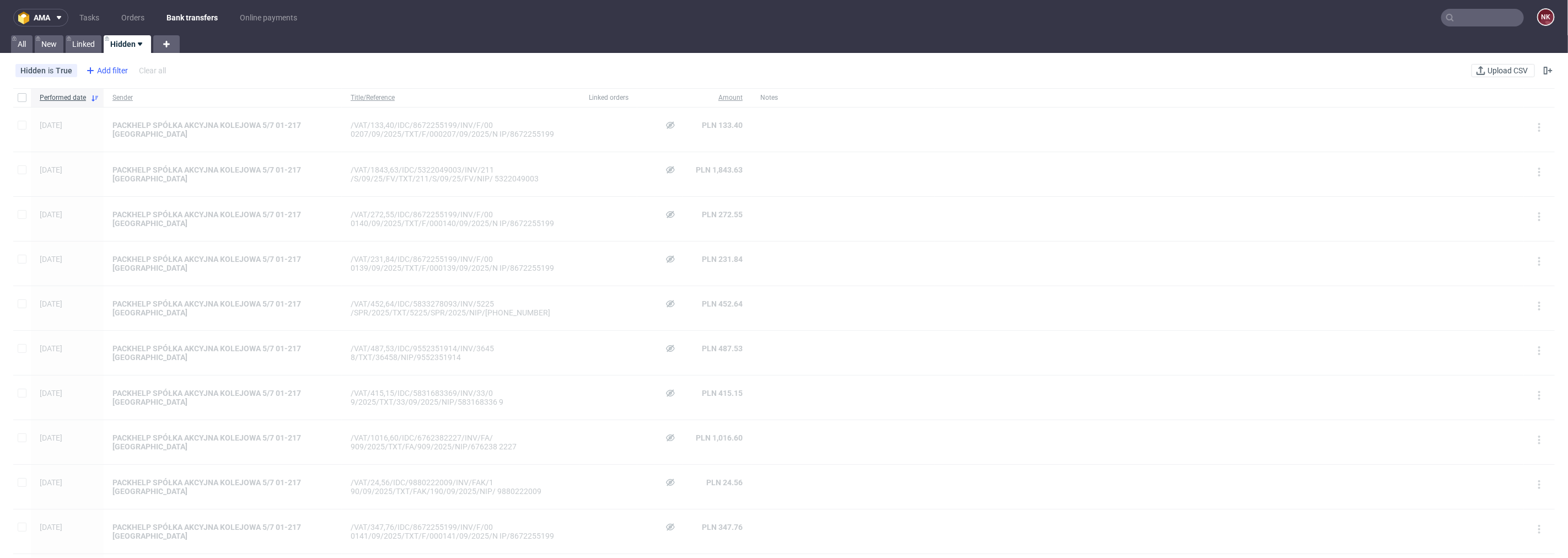
click at [102, 72] on div "Add filter" at bounding box center [105, 70] width 48 height 17
click at [112, 196] on span "Sender" at bounding box center [101, 197] width 34 height 16
click at [145, 111] on div at bounding box center [150, 119] width 141 height 27
click at [147, 118] on input "text" at bounding box center [150, 119] width 132 height 17
type input "kemix"
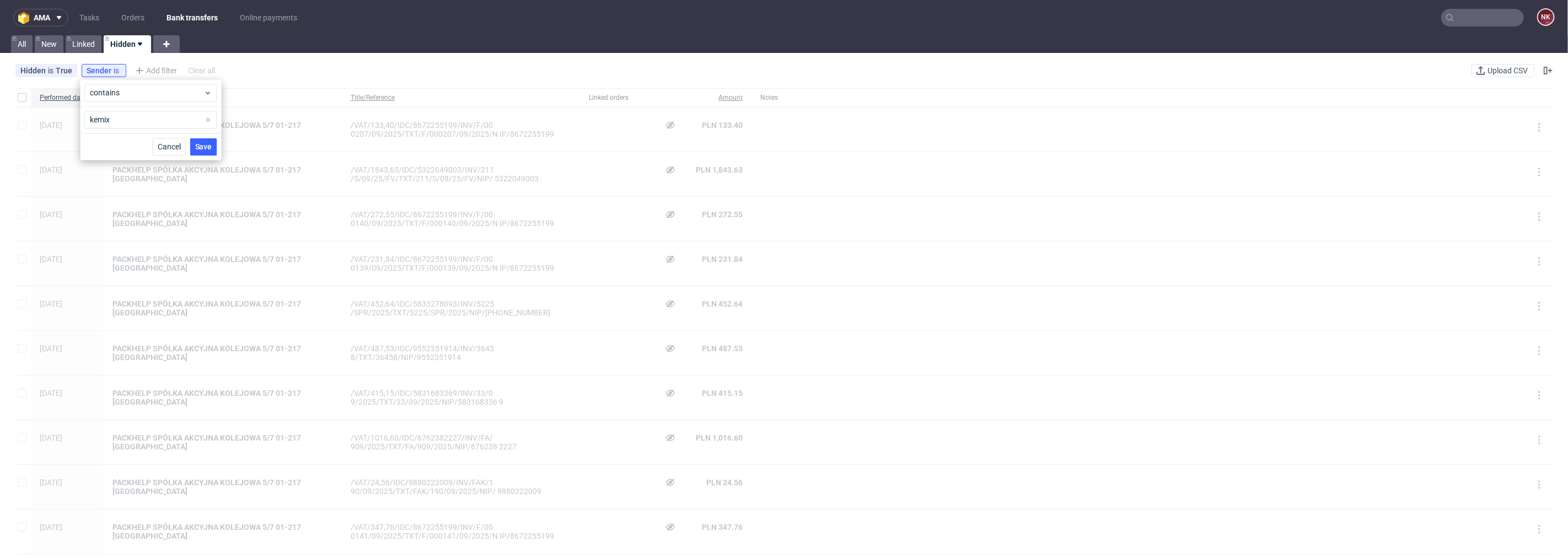
click at [197, 135] on div "Cancel Save" at bounding box center [150, 146] width 141 height 27
click at [200, 143] on span "Save" at bounding box center [204, 146] width 17 height 8
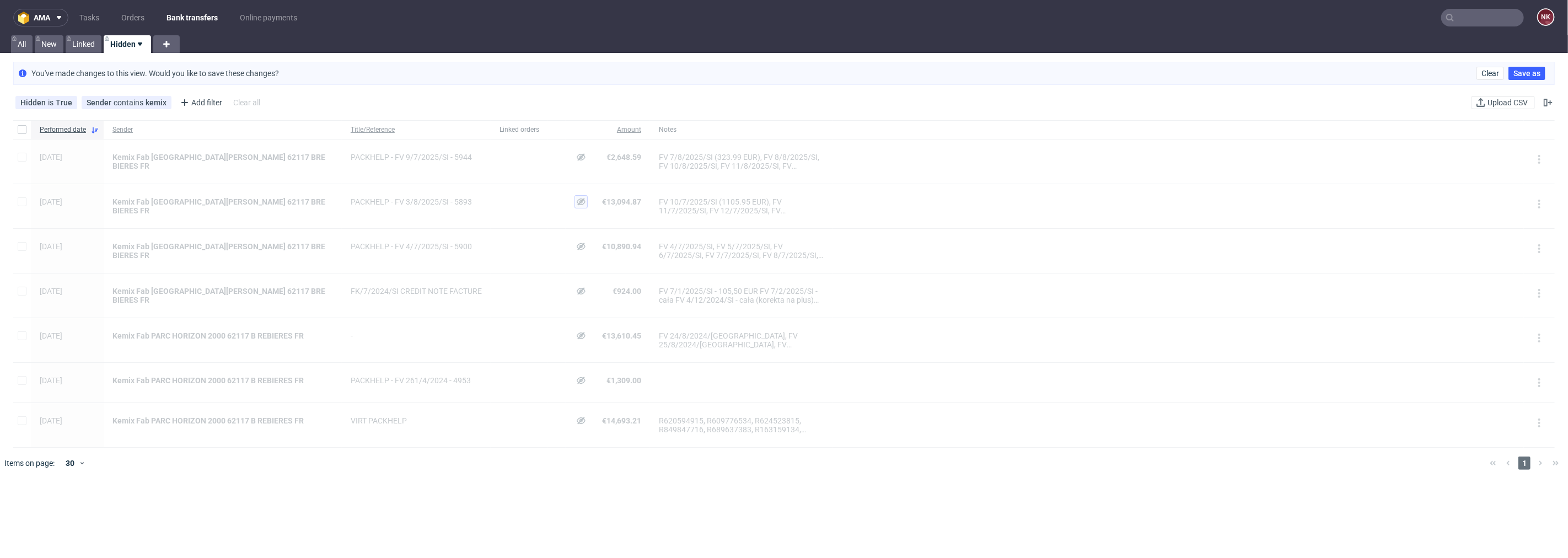
click at [566, 202] on div at bounding box center [580, 206] width 28 height 44
click at [576, 200] on use at bounding box center [581, 201] width 9 height 7
click at [558, 207] on button "View & Link" at bounding box center [581, 201] width 49 height 13
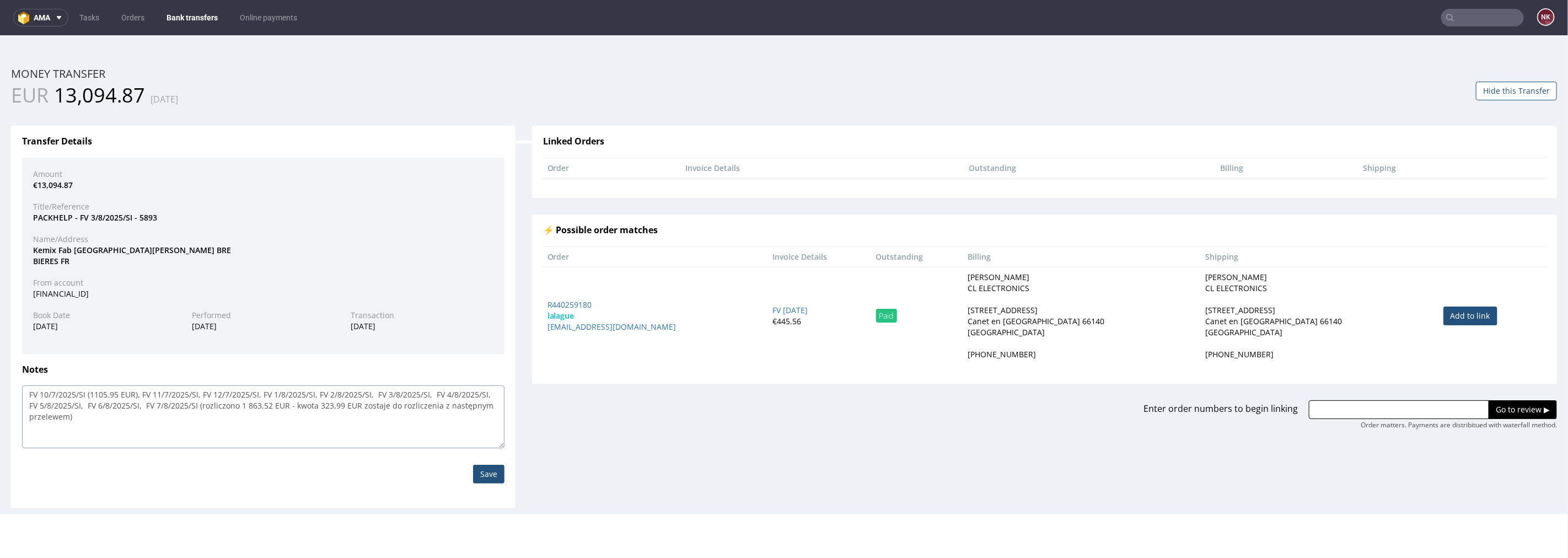
drag, startPoint x: 108, startPoint y: 418, endPoint x: 17, endPoint y: 386, distance: 96.5
click at [17, 386] on div "FV 10/7/2025/SI (1105.95 EUR), FV 11/7/2025/SI, FV 12/7/2025/SI, FV 1/8/2025/SI…" at bounding box center [263, 415] width 498 height 63
click at [1536, 86] on button "Hide this Transfer" at bounding box center [1516, 91] width 81 height 19
click at [183, 12] on link "Bank transfers" at bounding box center [192, 17] width 65 height 17
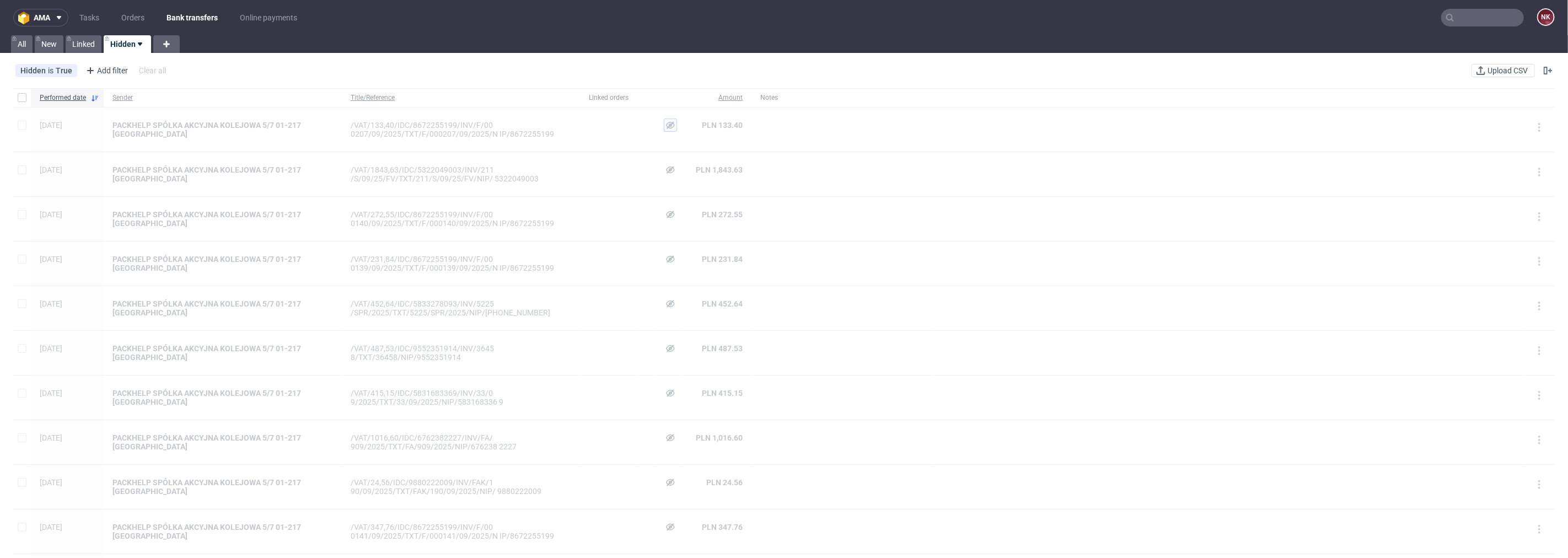
click at [670, 127] on icon at bounding box center [670, 125] width 9 height 9
click at [666, 124] on span "View & Link" at bounding box center [670, 124] width 39 height 8
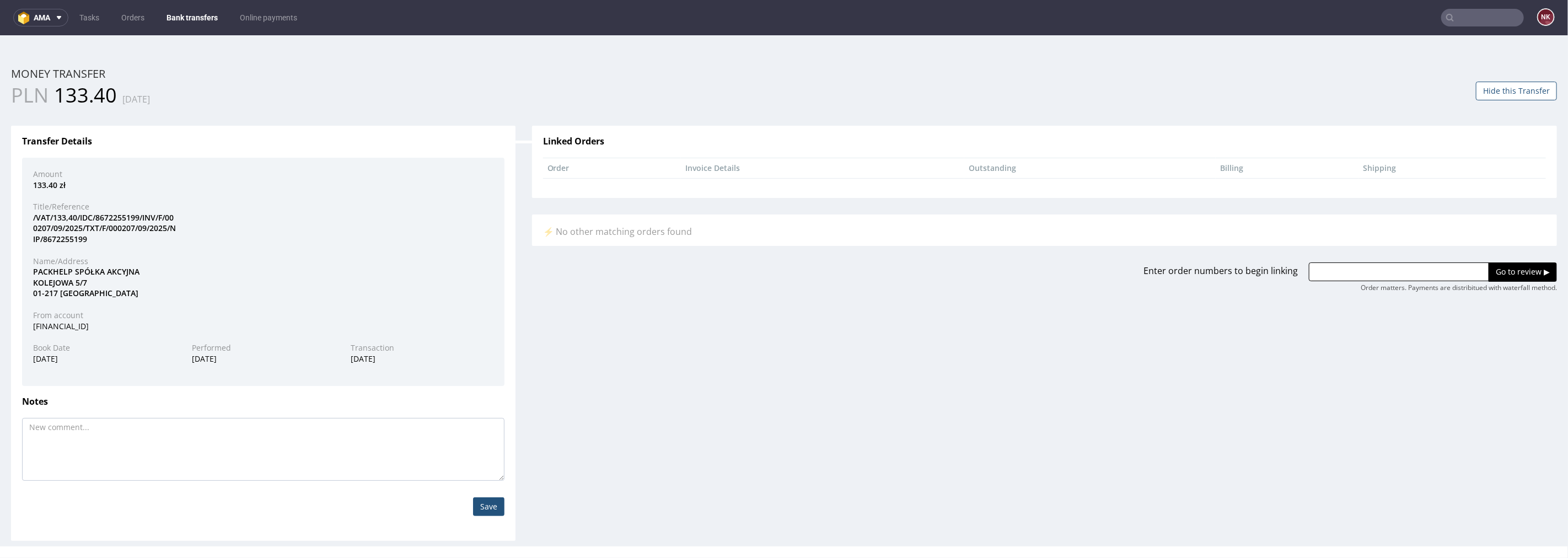
click at [1520, 89] on button "Hide this Transfer" at bounding box center [1516, 91] width 81 height 19
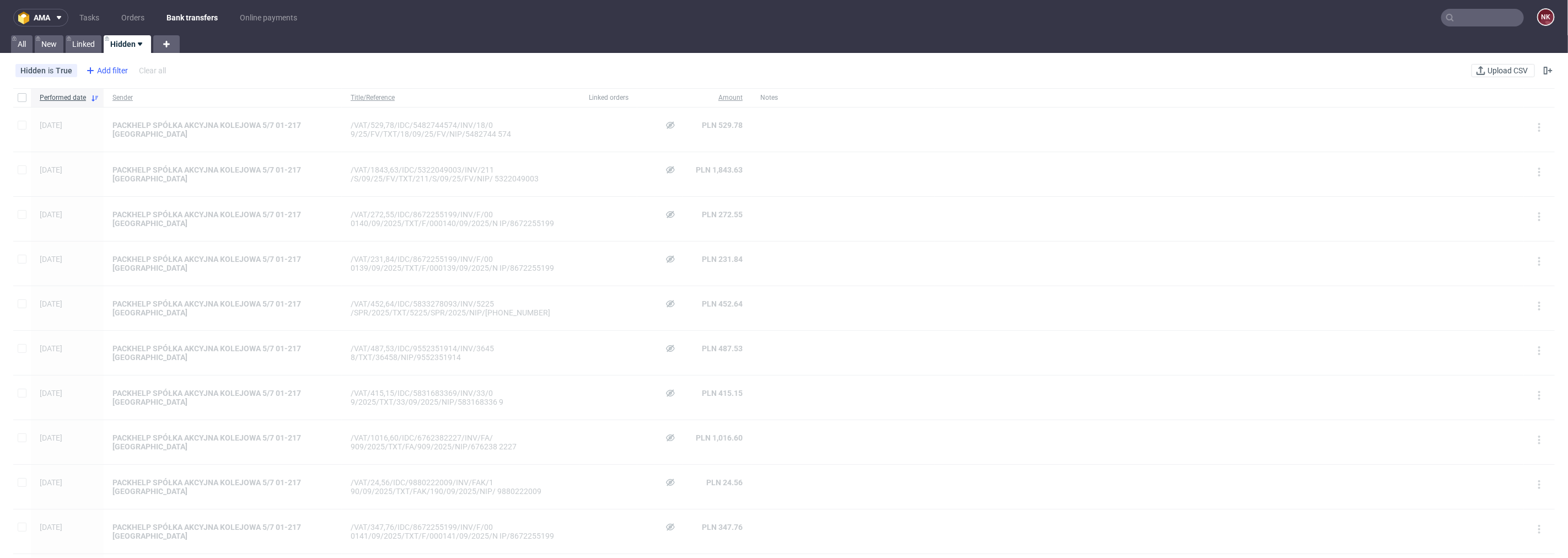
click at [113, 67] on div "Add filter" at bounding box center [105, 70] width 48 height 17
click at [120, 200] on div "Sender" at bounding box center [150, 197] width 132 height 16
click at [124, 118] on input "text" at bounding box center [150, 119] width 132 height 17
type input "kemix"
click at [206, 148] on span "Save" at bounding box center [204, 146] width 17 height 8
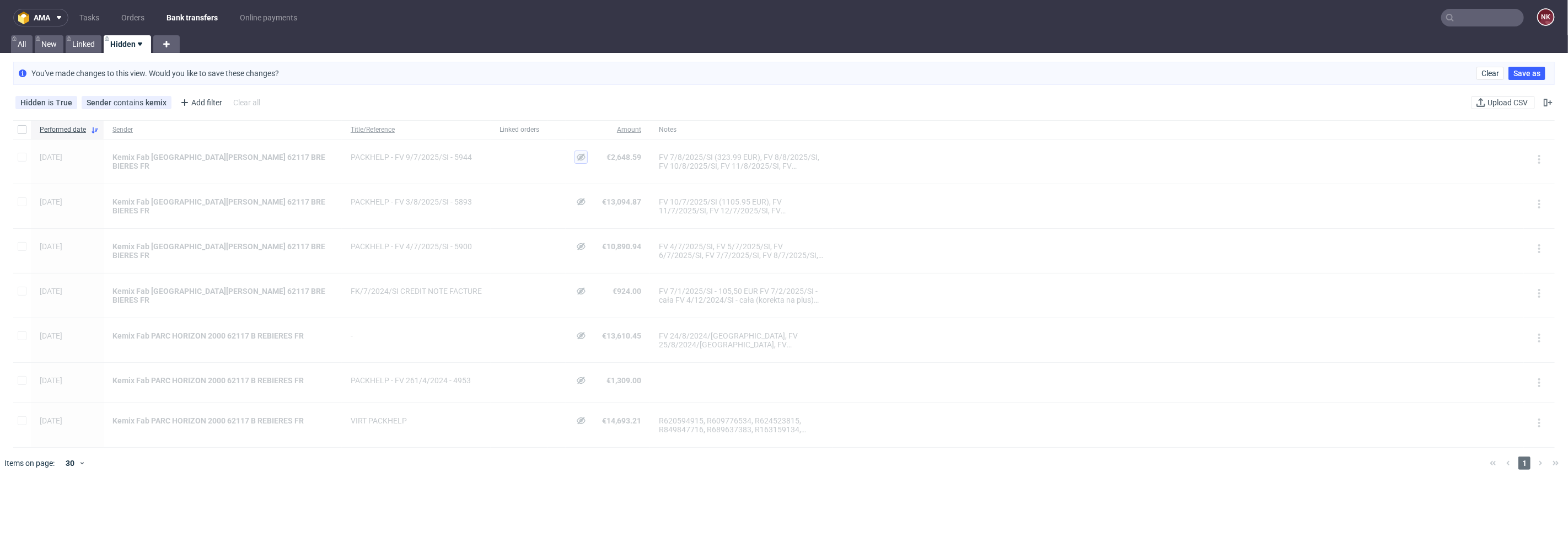
click at [576, 155] on icon at bounding box center [581, 157] width 9 height 9
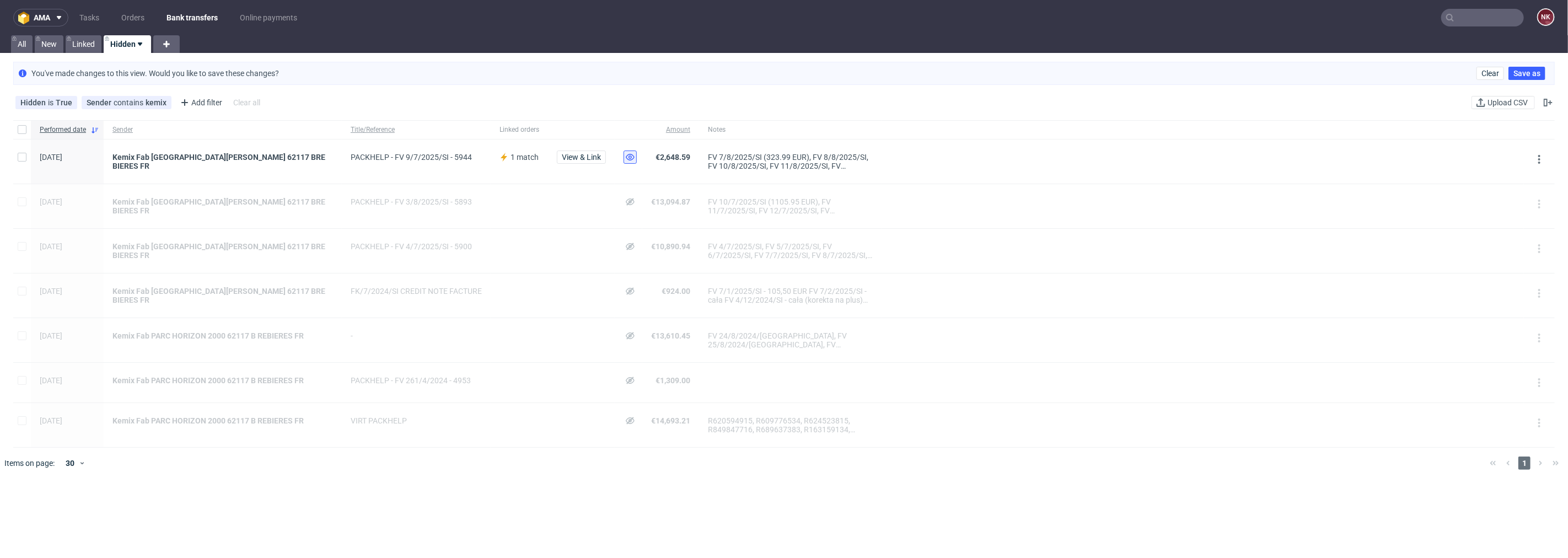
click at [548, 145] on div "View & Link" at bounding box center [581, 161] width 67 height 44
click at [562, 161] on span "View & Link" at bounding box center [581, 156] width 39 height 8
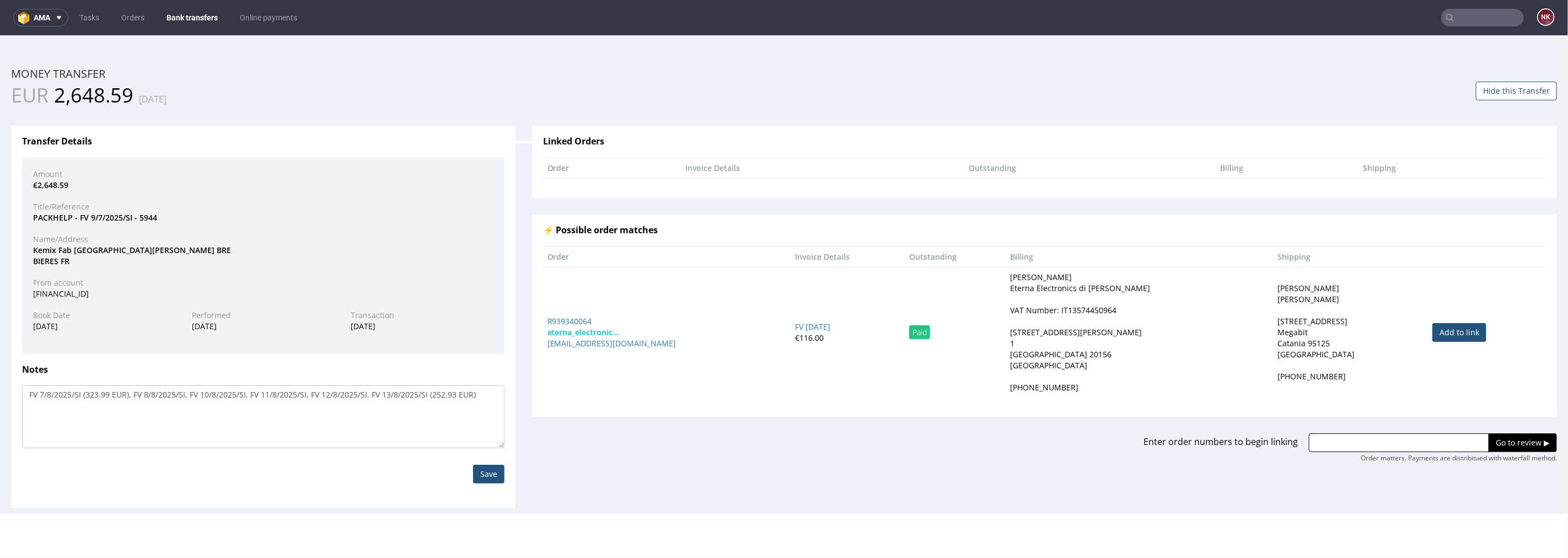
click at [97, 102] on span "2,648.59" at bounding box center [94, 94] width 79 height 27
drag, startPoint x: 486, startPoint y: 398, endPoint x: 17, endPoint y: 398, distance: 469.0
click at [17, 398] on div "FV 7/8/2025/SI (323.99 EUR), FV 8/8/2025/SI, FV 10/8/2025/SI, FV 11/8/2025/SI, …" at bounding box center [263, 415] width 498 height 63
click at [1505, 92] on button "Hide this Transfer" at bounding box center [1516, 91] width 81 height 19
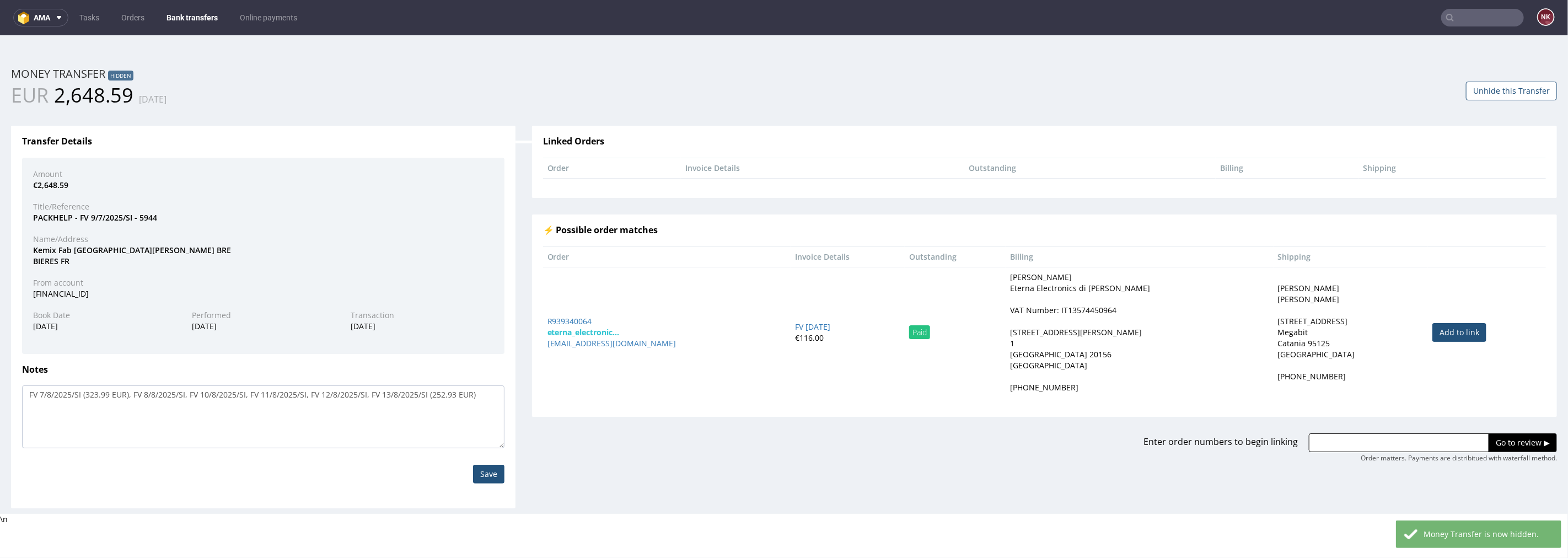
click at [181, 19] on link "Bank transfers" at bounding box center [192, 17] width 65 height 17
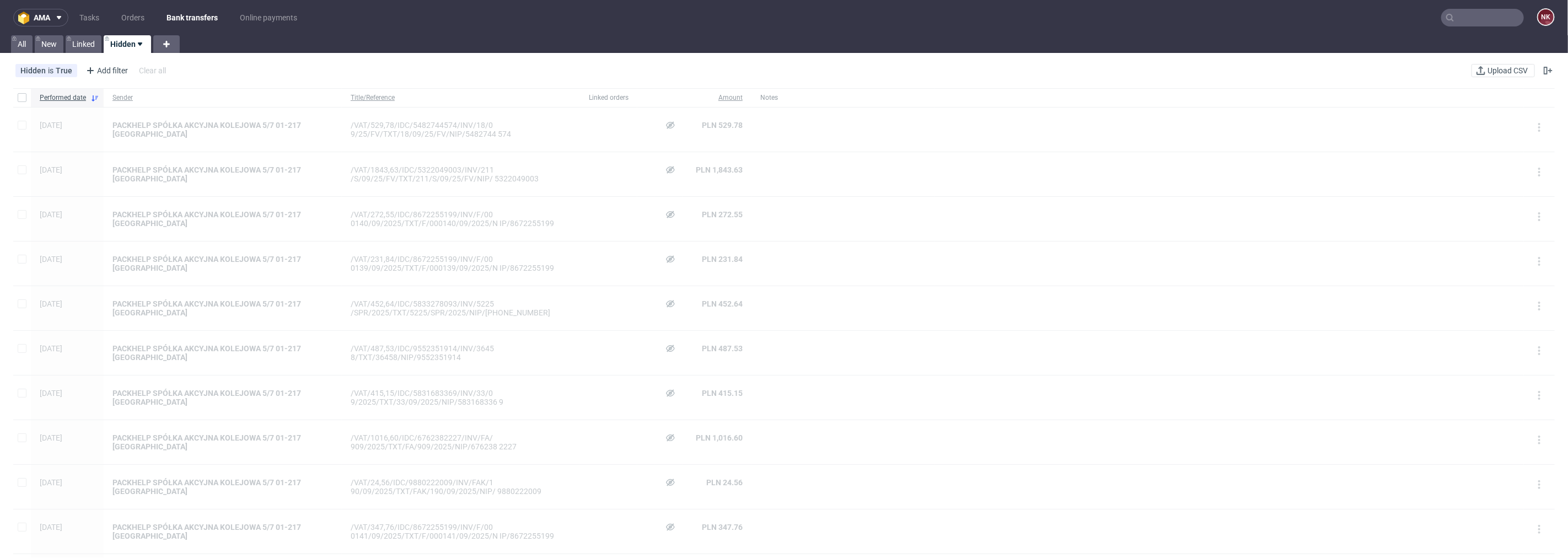
click at [1461, 18] on input "text" at bounding box center [1482, 17] width 83 height 17
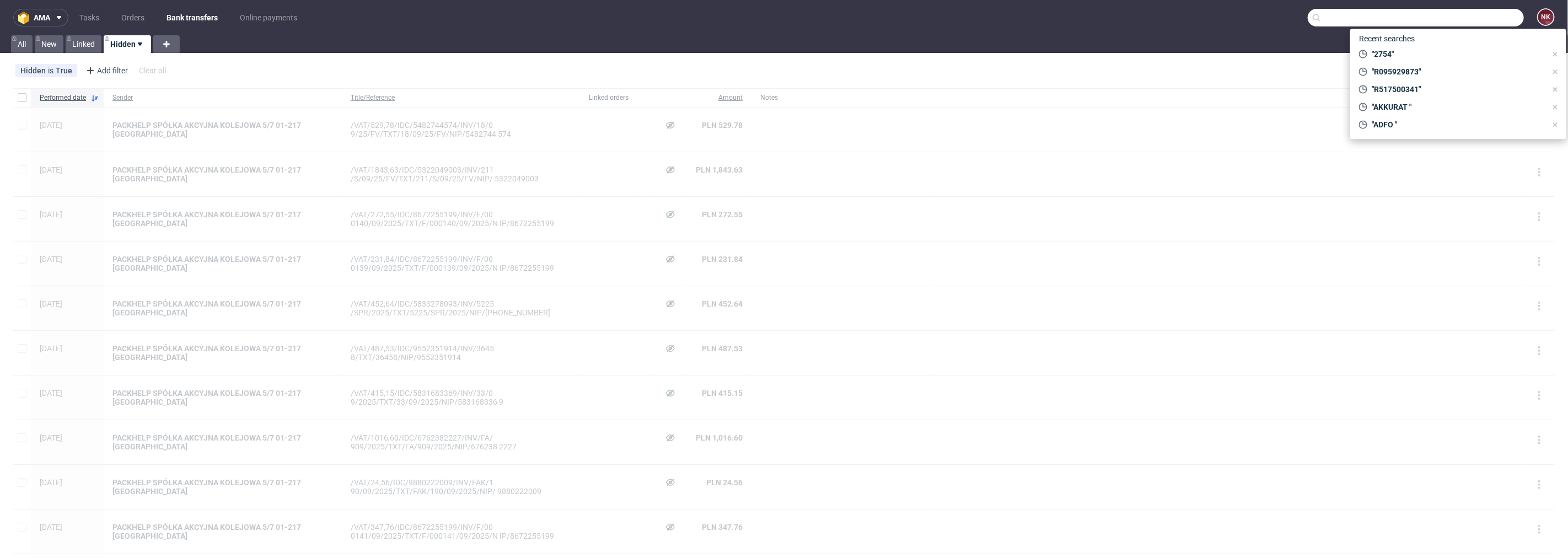
click at [1403, 25] on input "text" at bounding box center [1415, 17] width 216 height 17
paste input "R290960361"
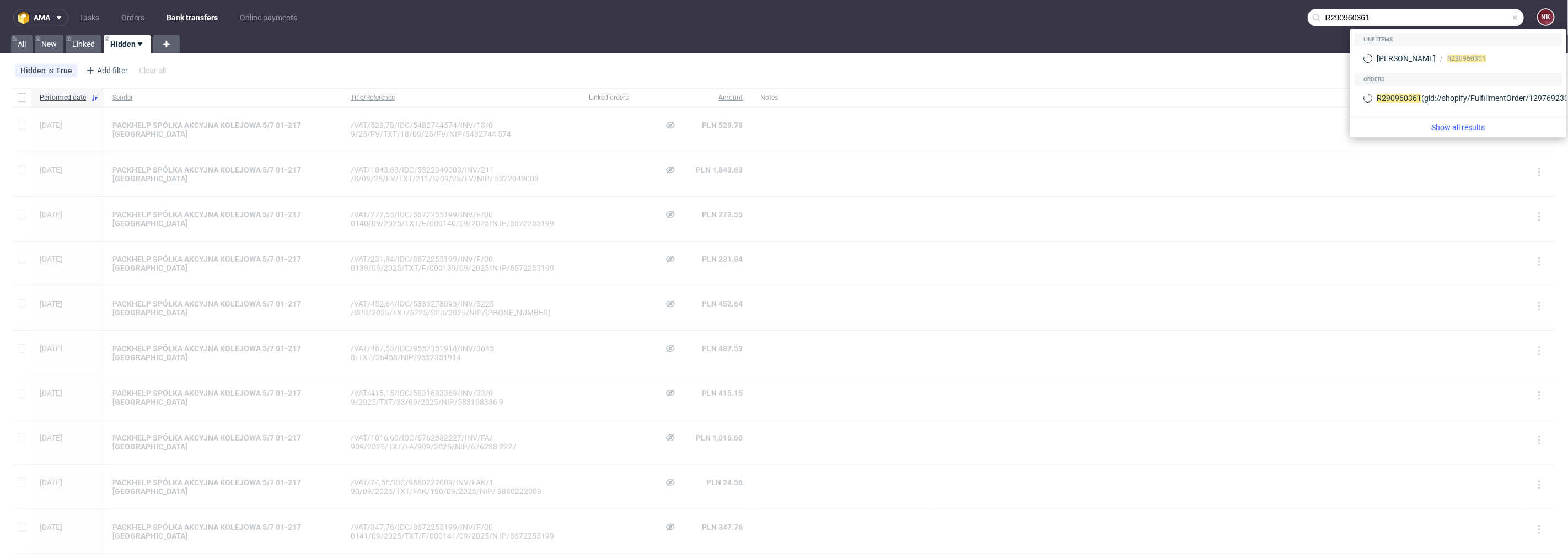
type input "R290960361"
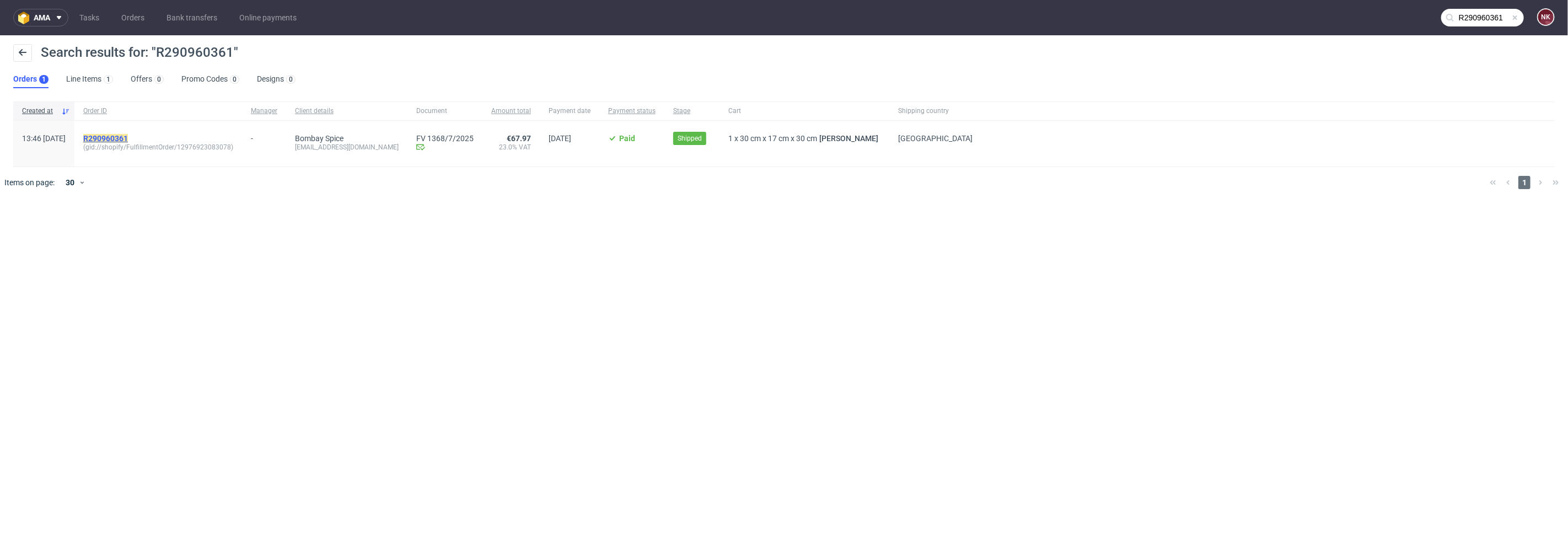
click at [128, 135] on mark "R290960361" at bounding box center [105, 138] width 45 height 9
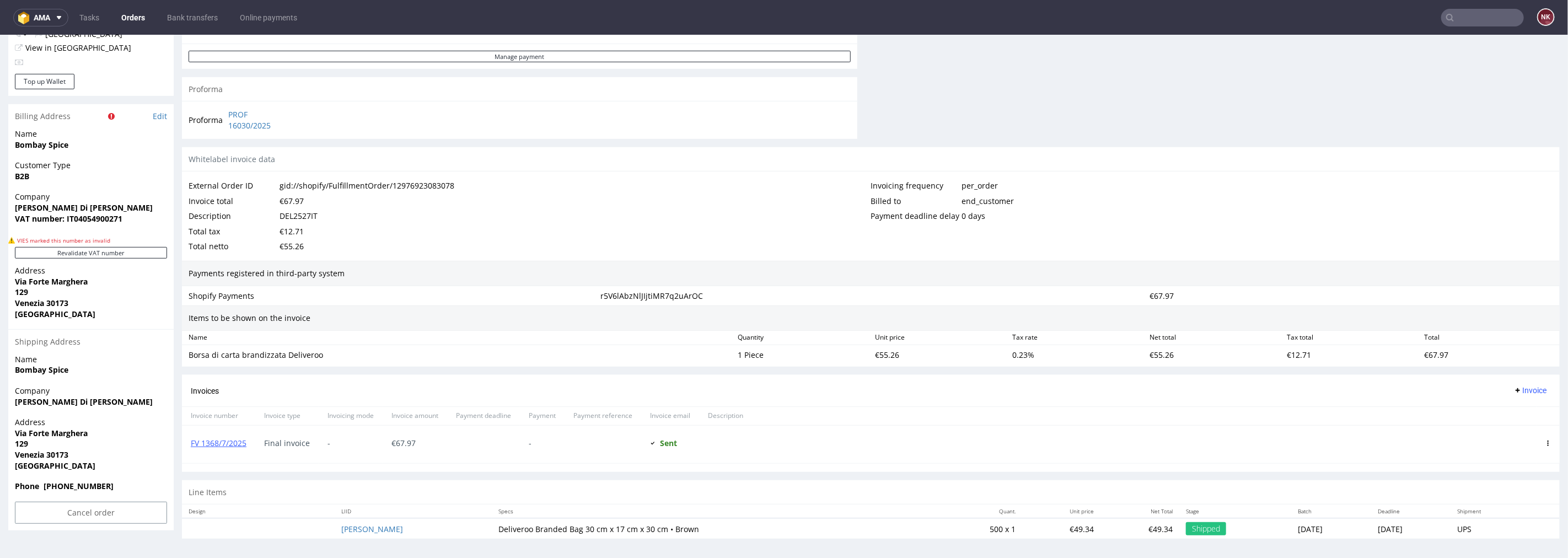
scroll to position [500, 0]
click at [205, 436] on link "FV 1368/7/2025" at bounding box center [219, 440] width 55 height 10
click at [822, 357] on div "1 Piece" at bounding box center [802, 352] width 137 height 16
click at [228, 434] on link "FV 1368/7/2025" at bounding box center [219, 440] width 55 height 10
click at [1463, 21] on input "text" at bounding box center [1482, 17] width 83 height 17
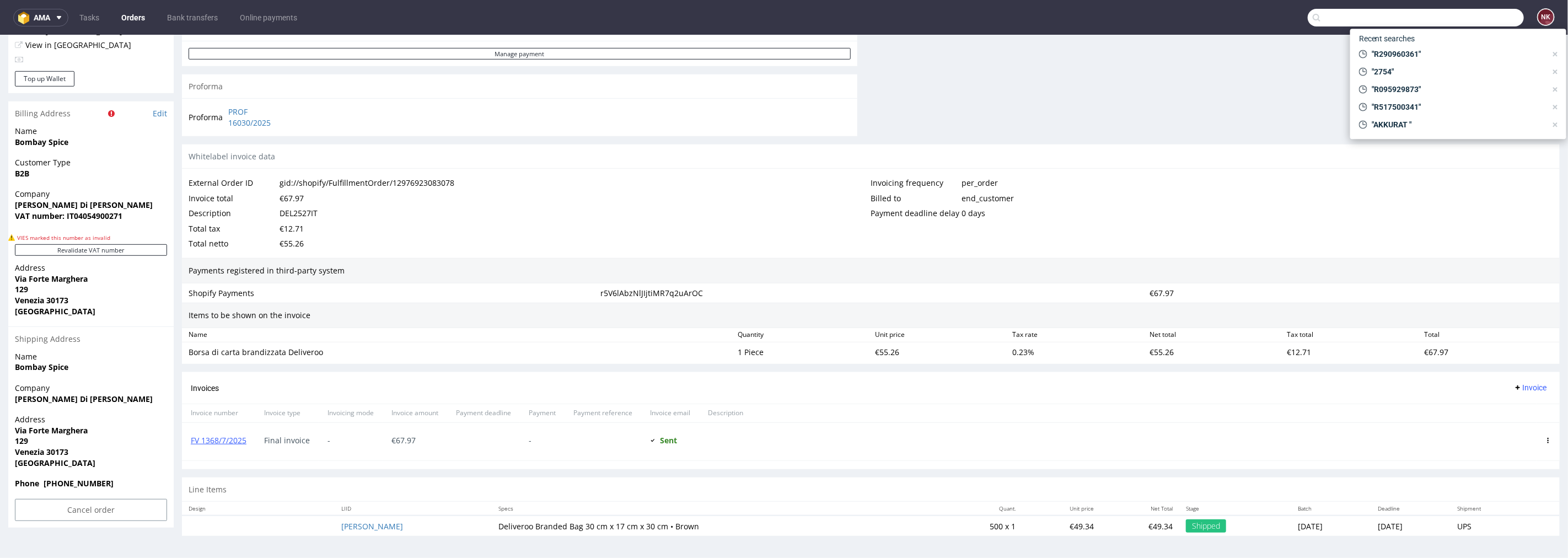
paste input "R884110822"
type input "R884110822"
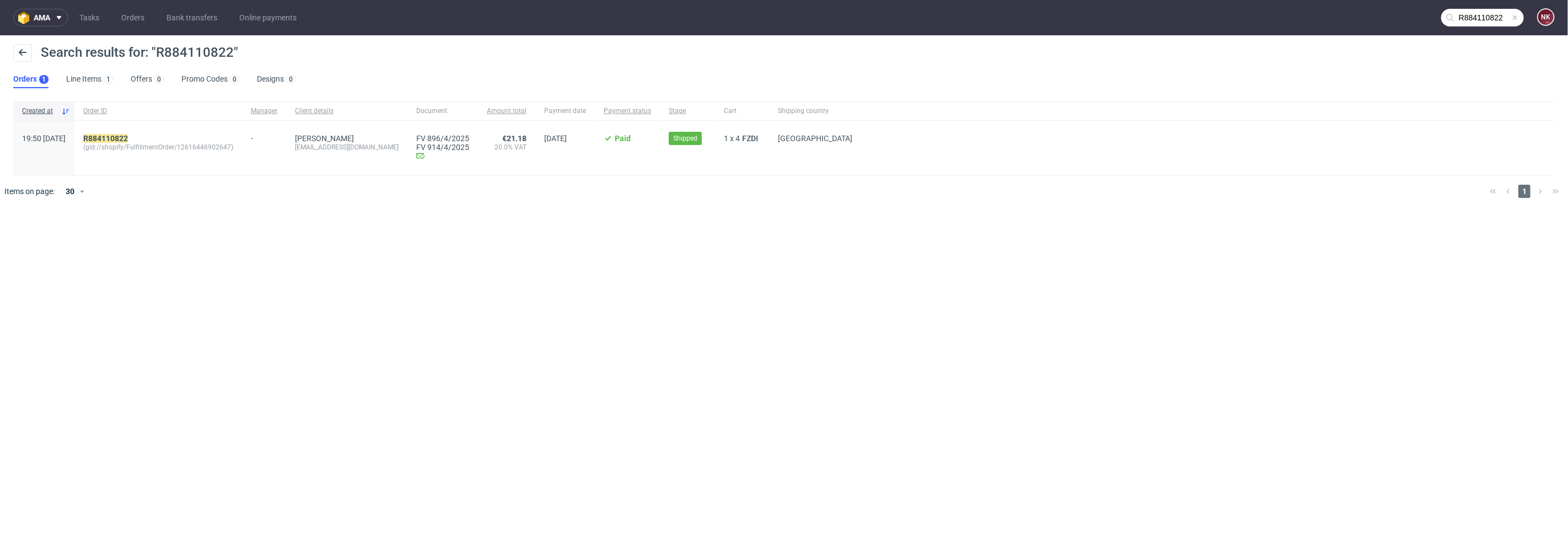
click at [134, 131] on div "R884110822 (gid://shopify/FulfillmentOrder/12616446902647)" at bounding box center [158, 148] width 168 height 54
click at [128, 136] on mark "R884110822" at bounding box center [105, 138] width 45 height 9
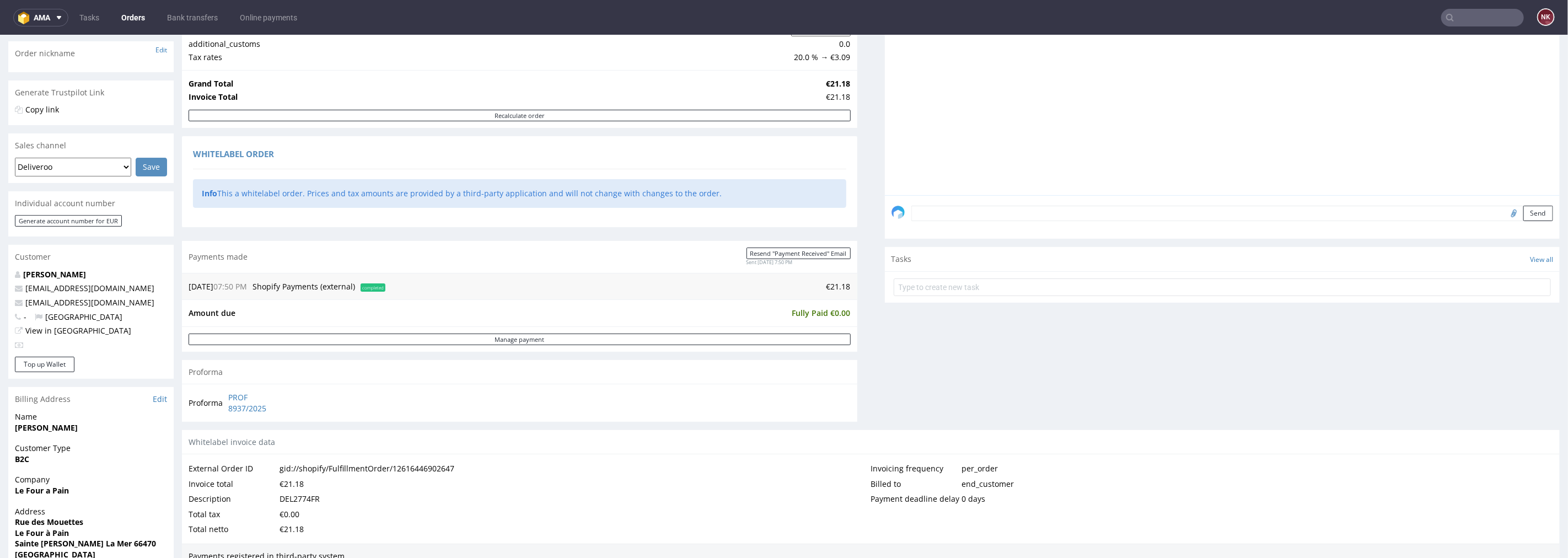
scroll to position [306, 0]
